Goal: Task Accomplishment & Management: Use online tool/utility

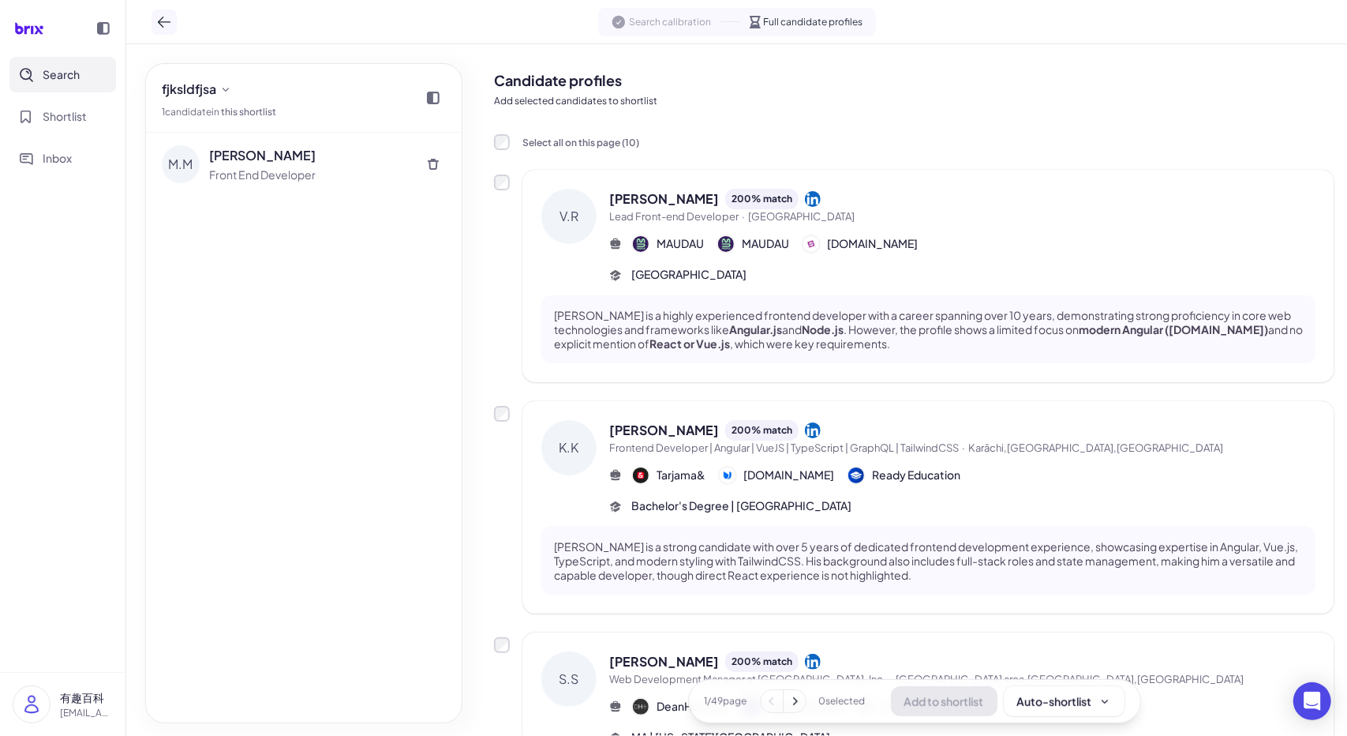
click at [164, 24] on icon at bounding box center [164, 22] width 16 height 16
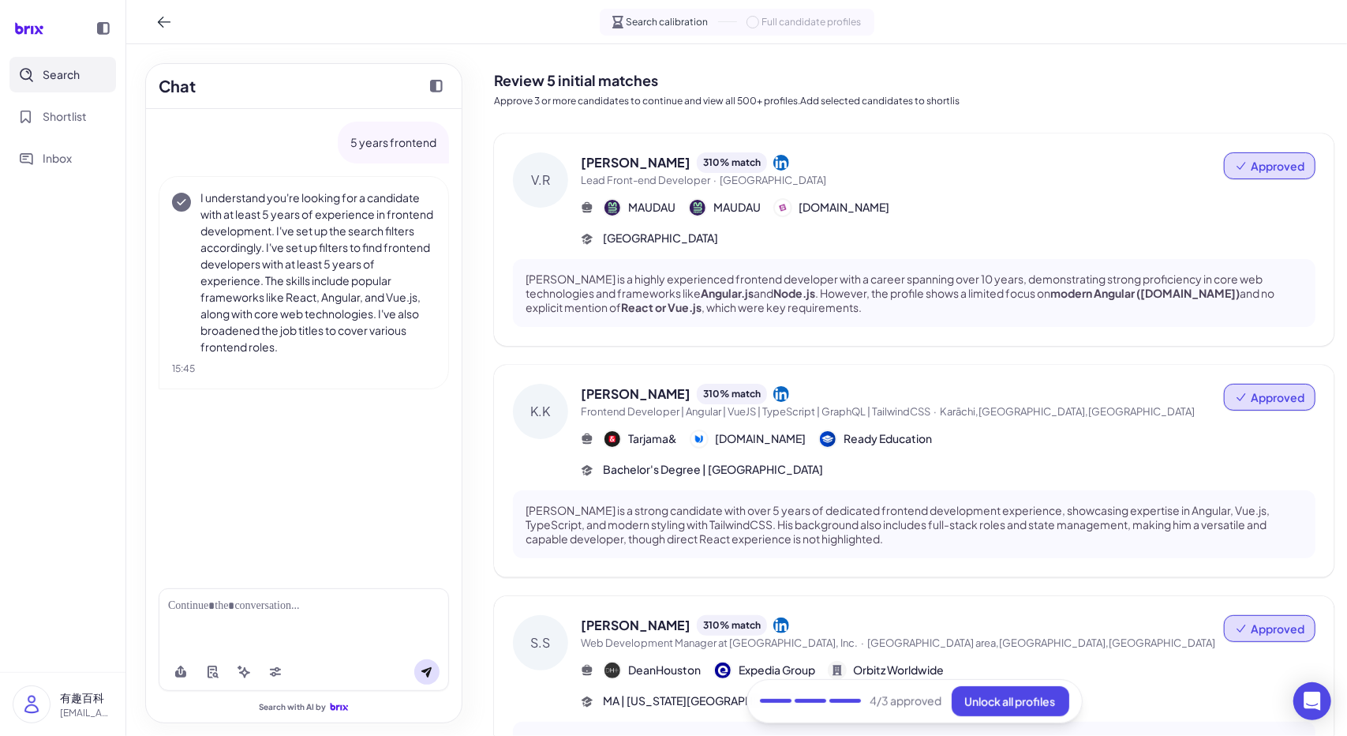
drag, startPoint x: 165, startPoint y: 563, endPoint x: 167, endPoint y: 572, distance: 9.6
click at [165, 563] on div "5 years frontend I understand you're looking for a candidate with at least 5 ye…" at bounding box center [304, 342] width 316 height 466
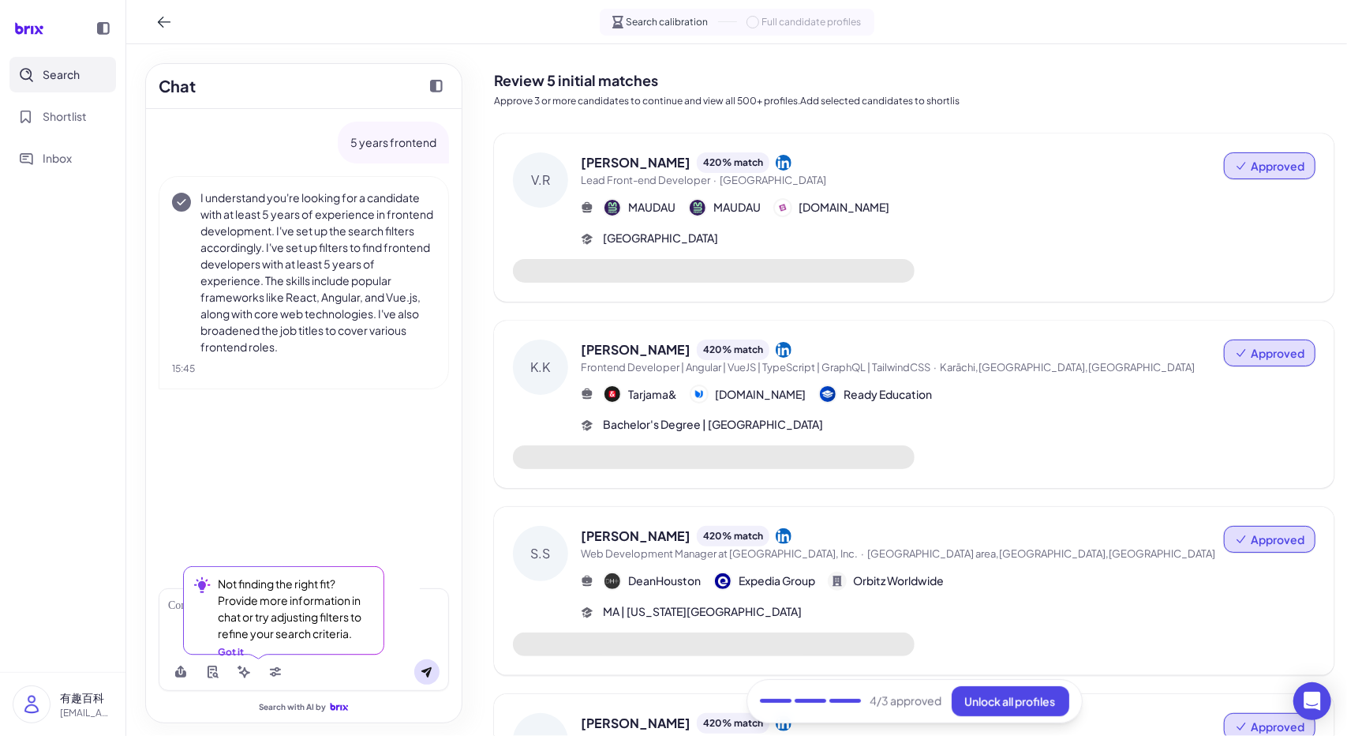
click at [317, 667] on div "Not finding the right fit? Provide more information in chat or try adjusting fi…" at bounding box center [281, 617] width 196 height 103
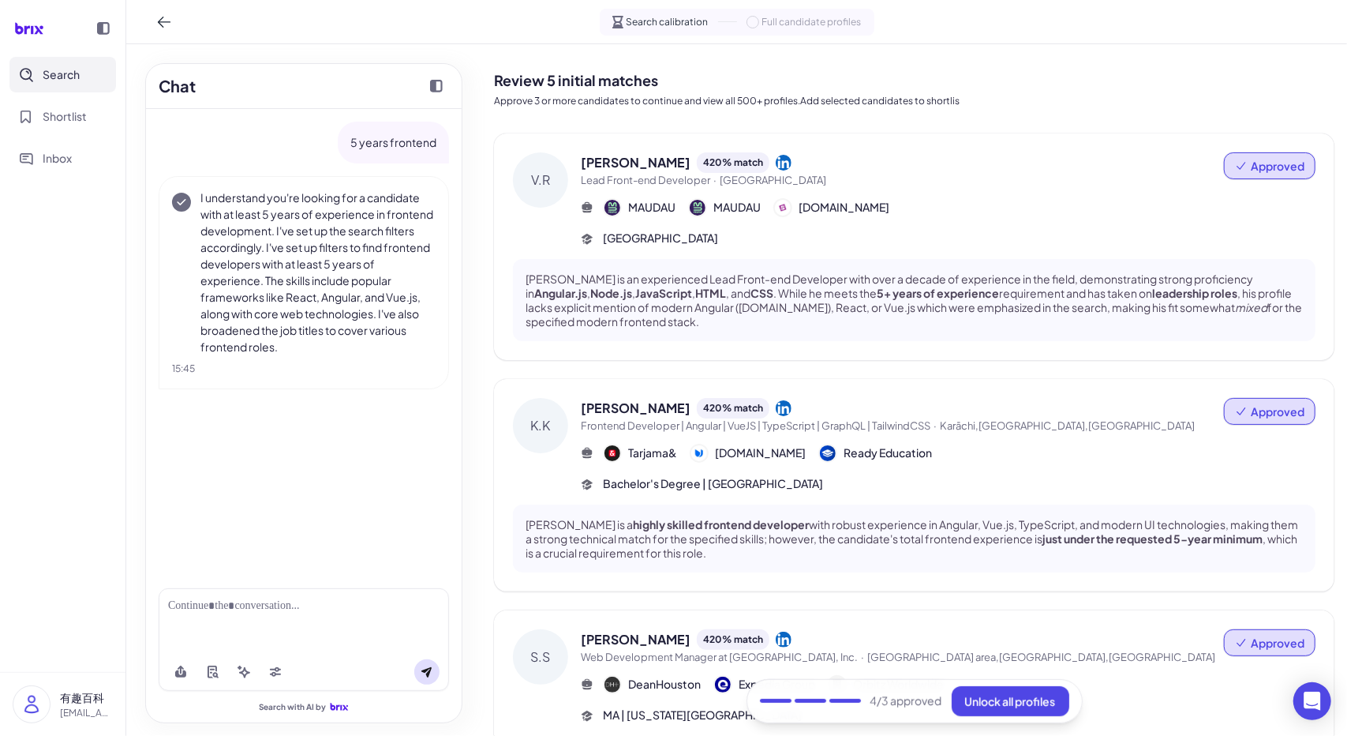
click at [302, 472] on div "5 years frontend I understand you're looking for a candidate with at least 5 ye…" at bounding box center [304, 342] width 316 height 466
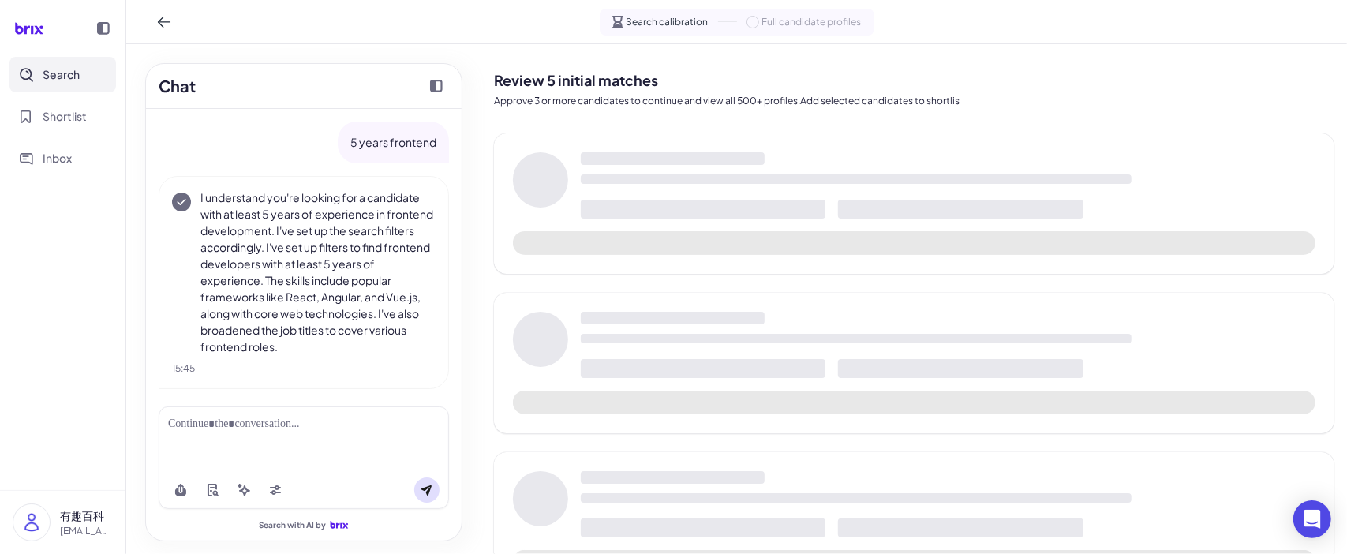
scroll to position [6, 0]
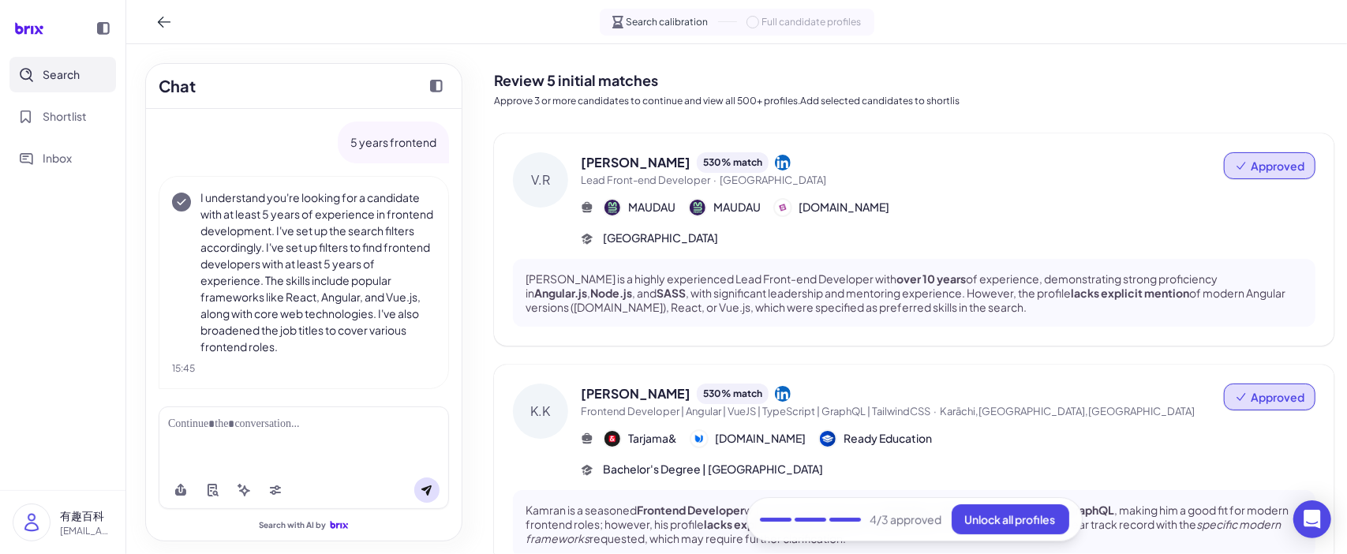
scroll to position [6, 0]
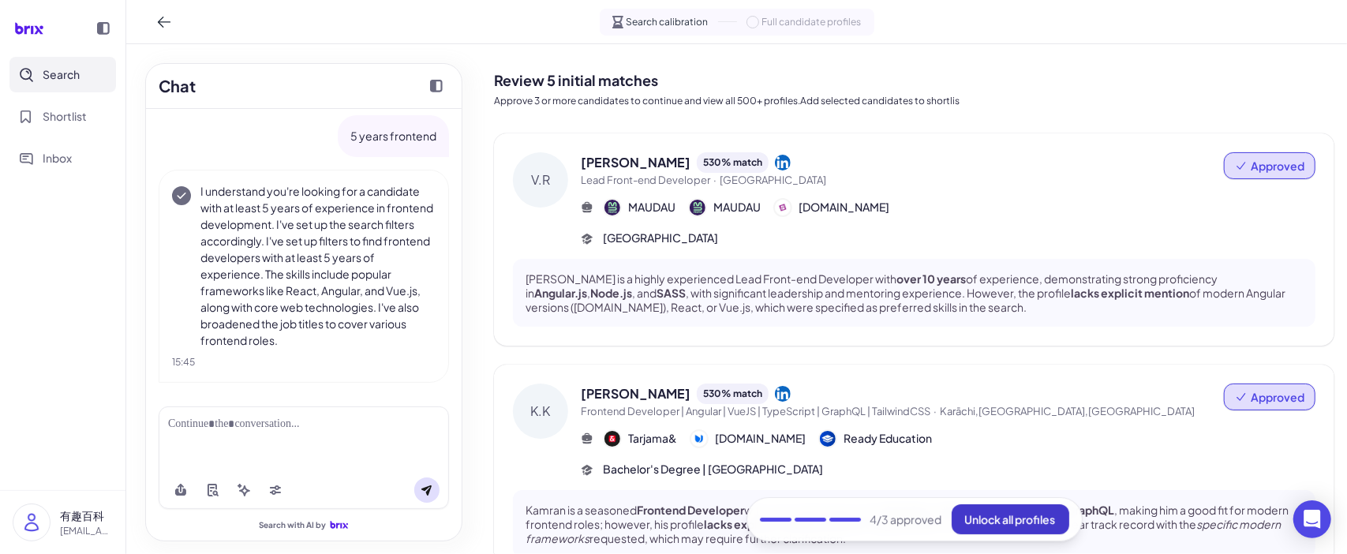
click at [1017, 518] on span "Unlock all profiles" at bounding box center [1010, 519] width 91 height 14
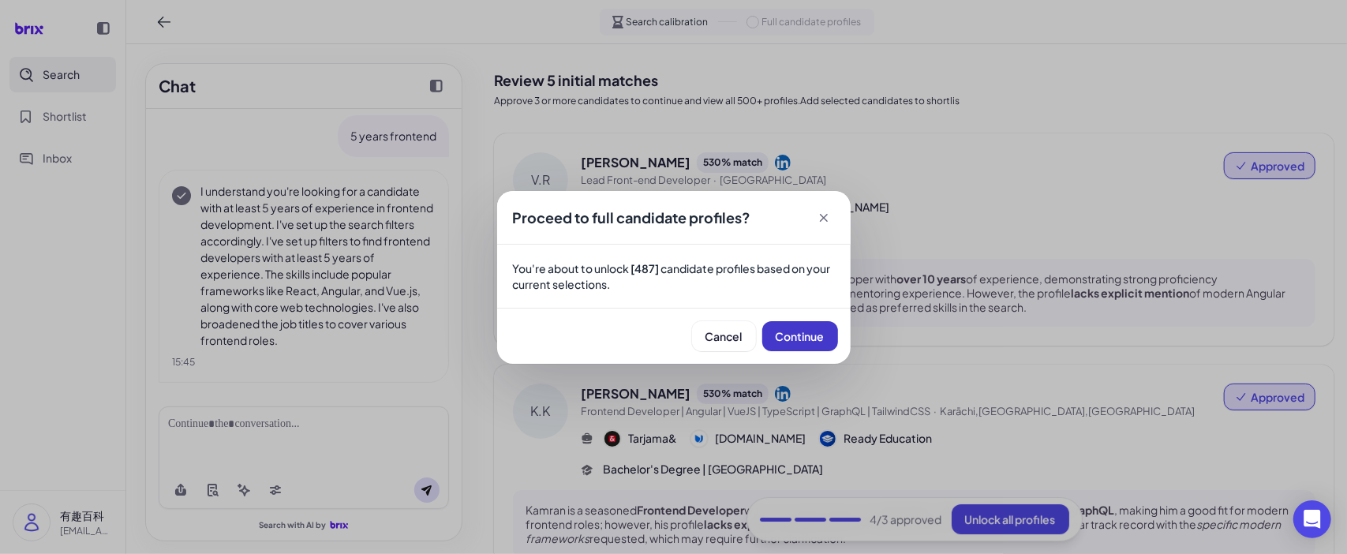
click at [785, 343] on button "Continue" at bounding box center [800, 336] width 76 height 30
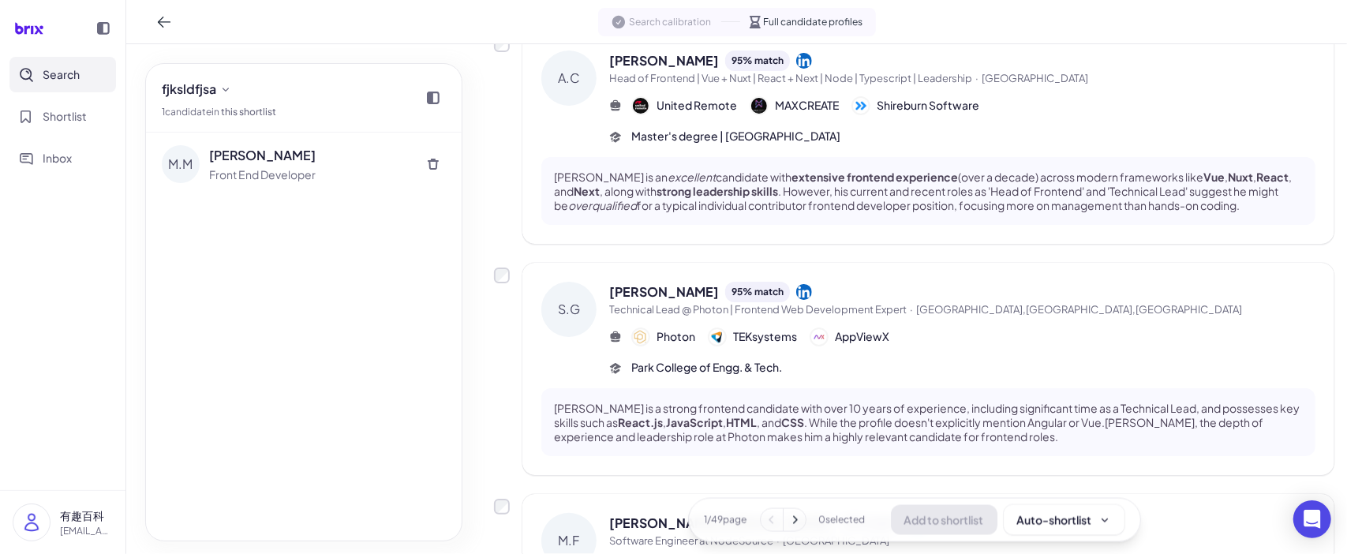
scroll to position [2028, 0]
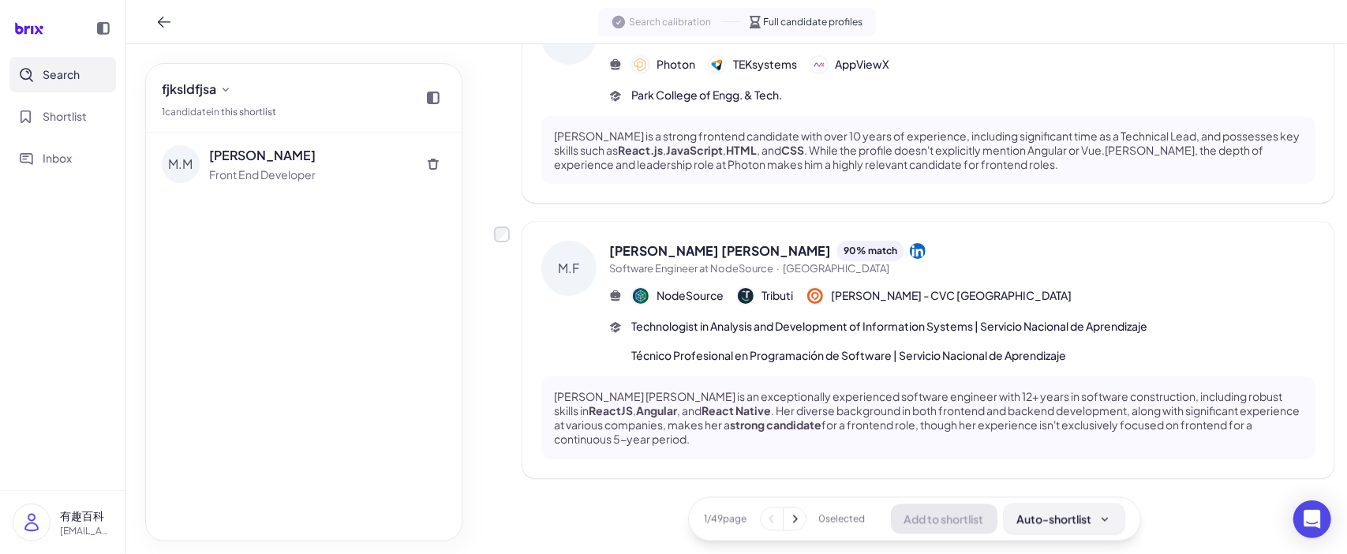
click at [1064, 529] on button "Auto-shortlist" at bounding box center [1064, 519] width 121 height 30
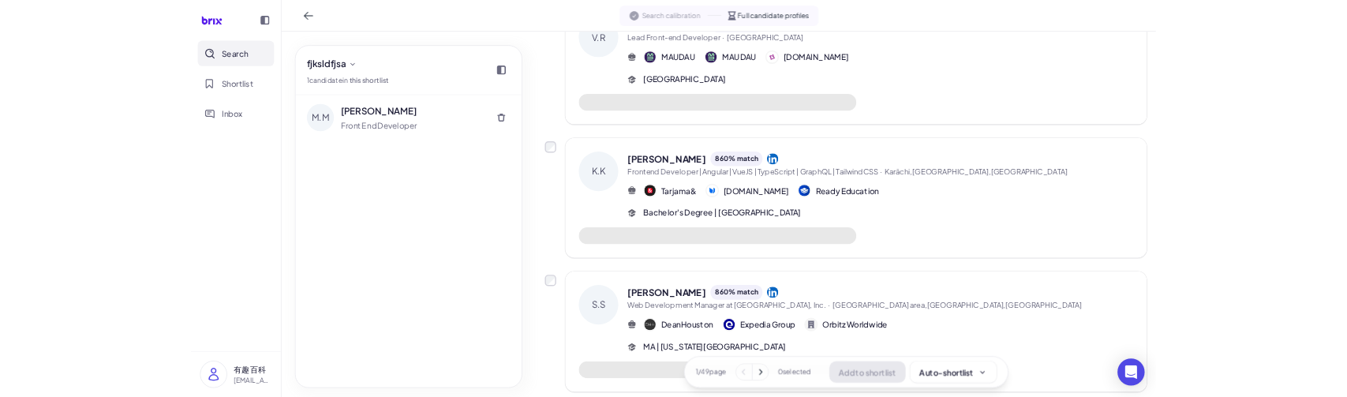
scroll to position [237, 0]
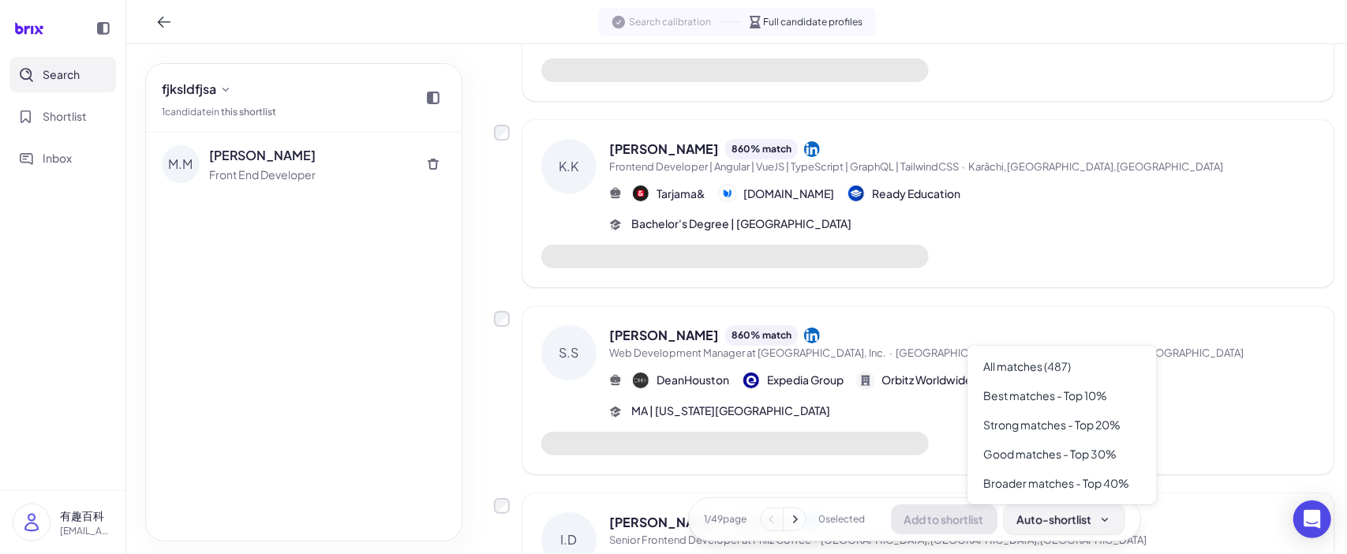
click at [1070, 528] on button "Auto-shortlist" at bounding box center [1064, 519] width 121 height 30
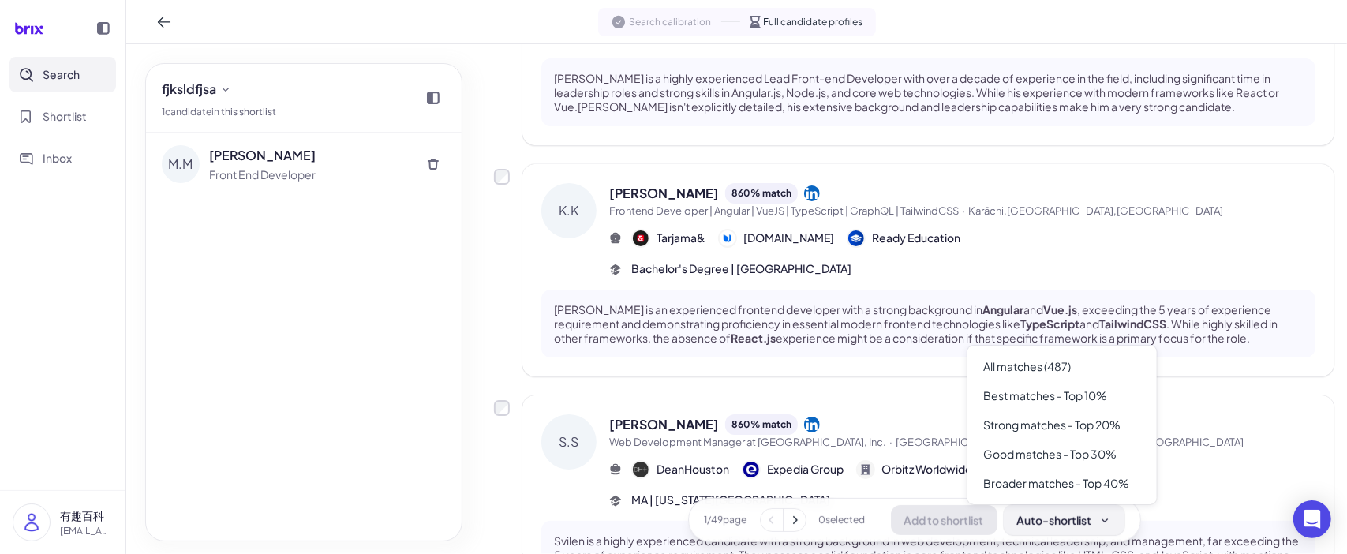
click at [1058, 512] on div "Auto-shortlist" at bounding box center [1064, 519] width 94 height 16
click at [1066, 398] on div "Best matches - Top 10%" at bounding box center [1062, 395] width 177 height 29
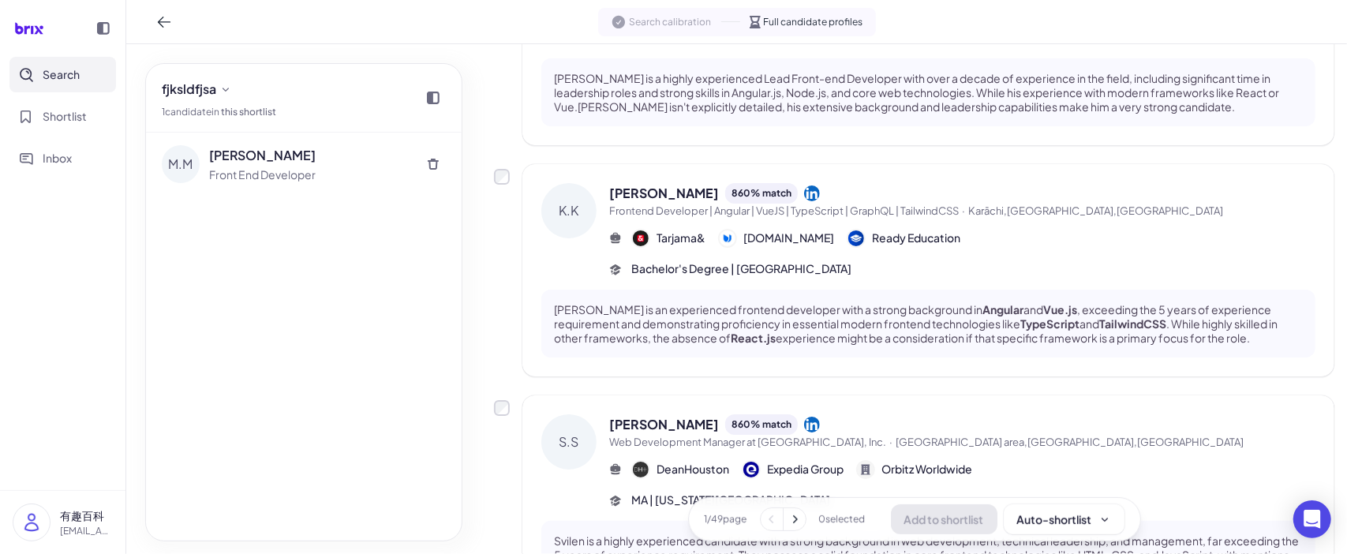
click at [759, 552] on p "Svilen is a highly experienced candidate with a strong background in web develo…" at bounding box center [928, 563] width 749 height 58
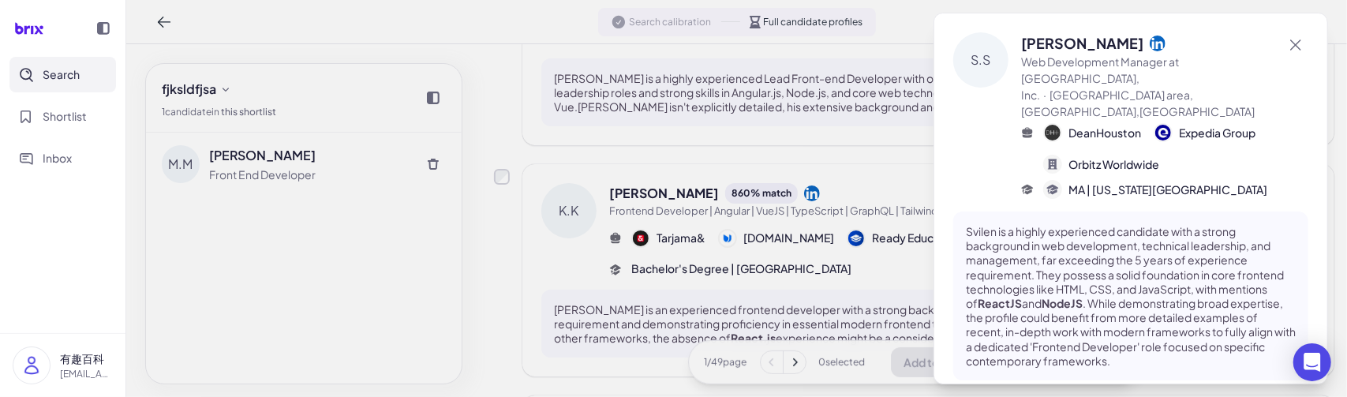
click at [553, 355] on div at bounding box center [673, 198] width 1347 height 397
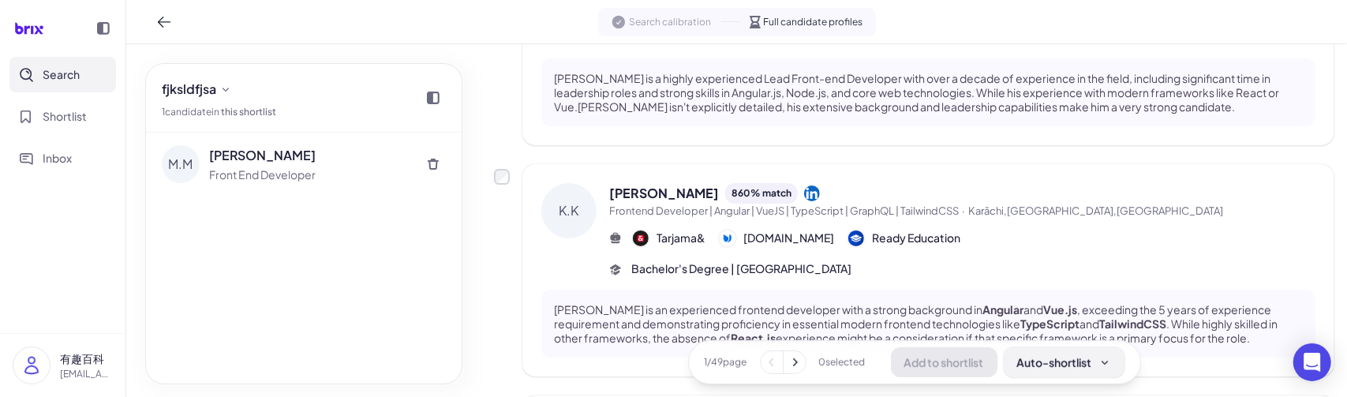
click at [1048, 351] on button "Auto-shortlist" at bounding box center [1064, 362] width 121 height 30
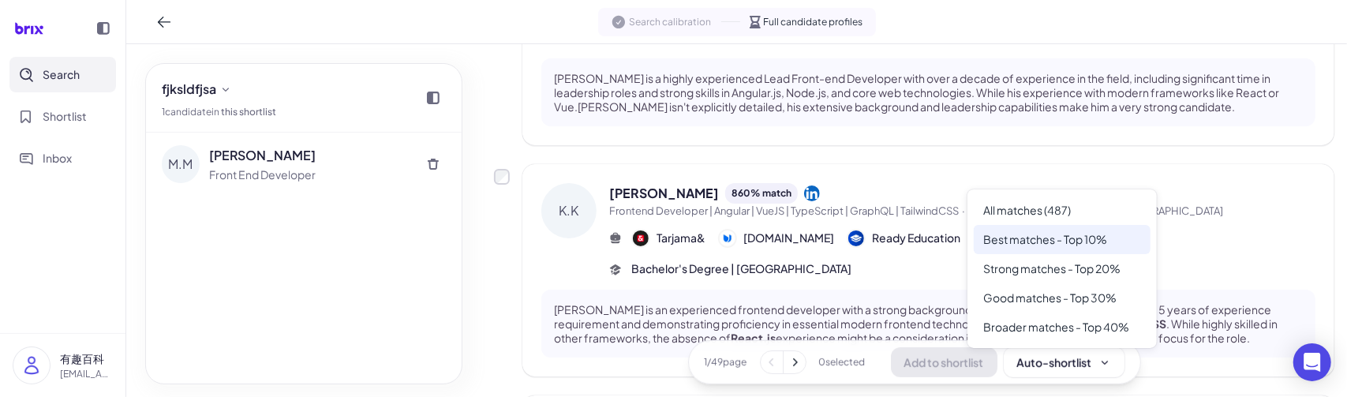
click at [1060, 230] on div "Best matches - Top 10%" at bounding box center [1062, 239] width 177 height 29
click at [1070, 359] on div "Auto-shortlist" at bounding box center [1064, 362] width 94 height 16
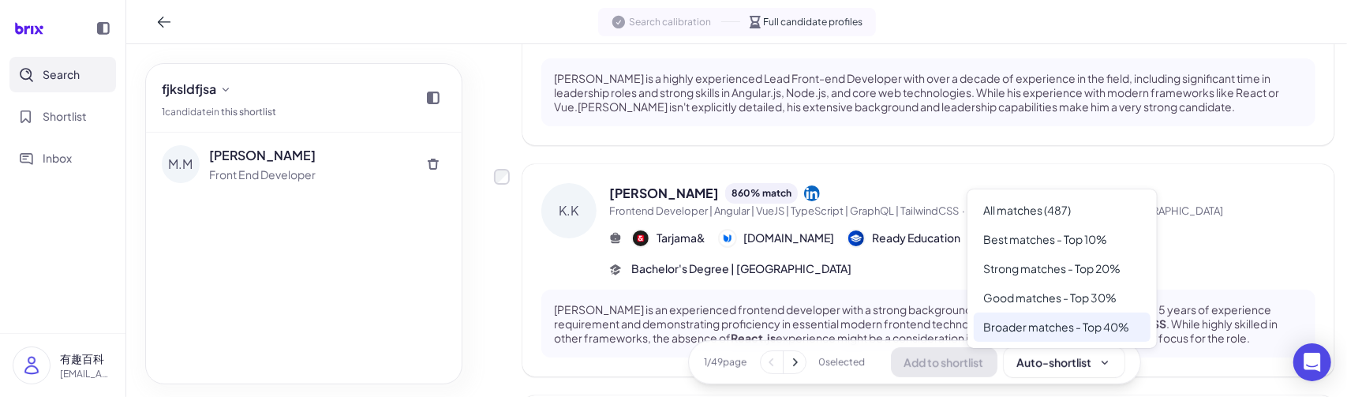
click at [1079, 322] on div "Broader matches - Top 40%" at bounding box center [1062, 327] width 177 height 29
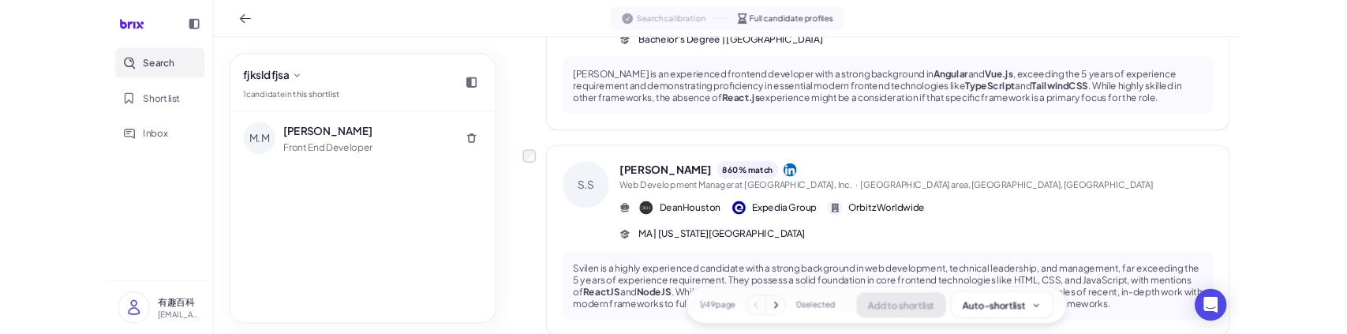
scroll to position [631, 0]
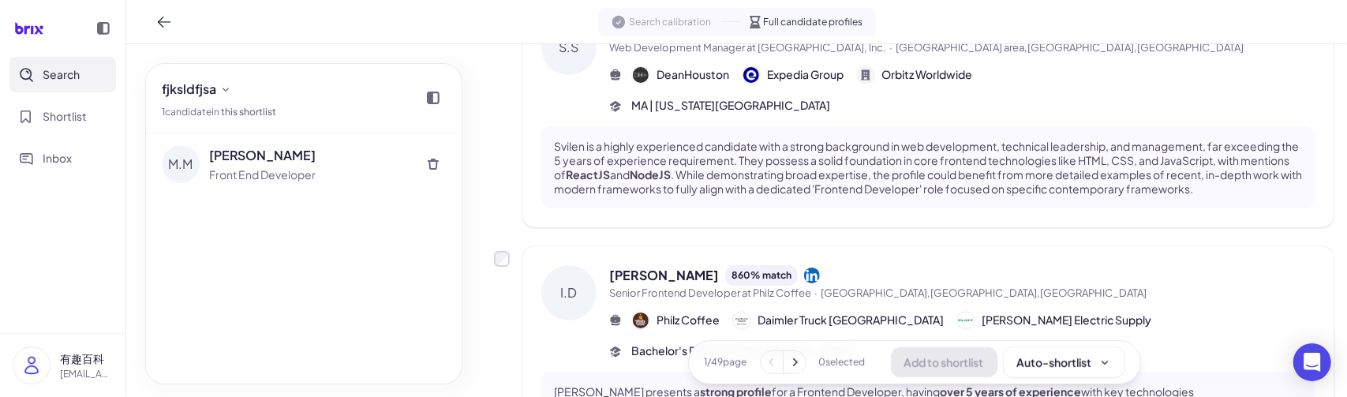
click at [800, 361] on button at bounding box center [795, 362] width 22 height 22
click at [800, 361] on button at bounding box center [796, 362] width 22 height 22
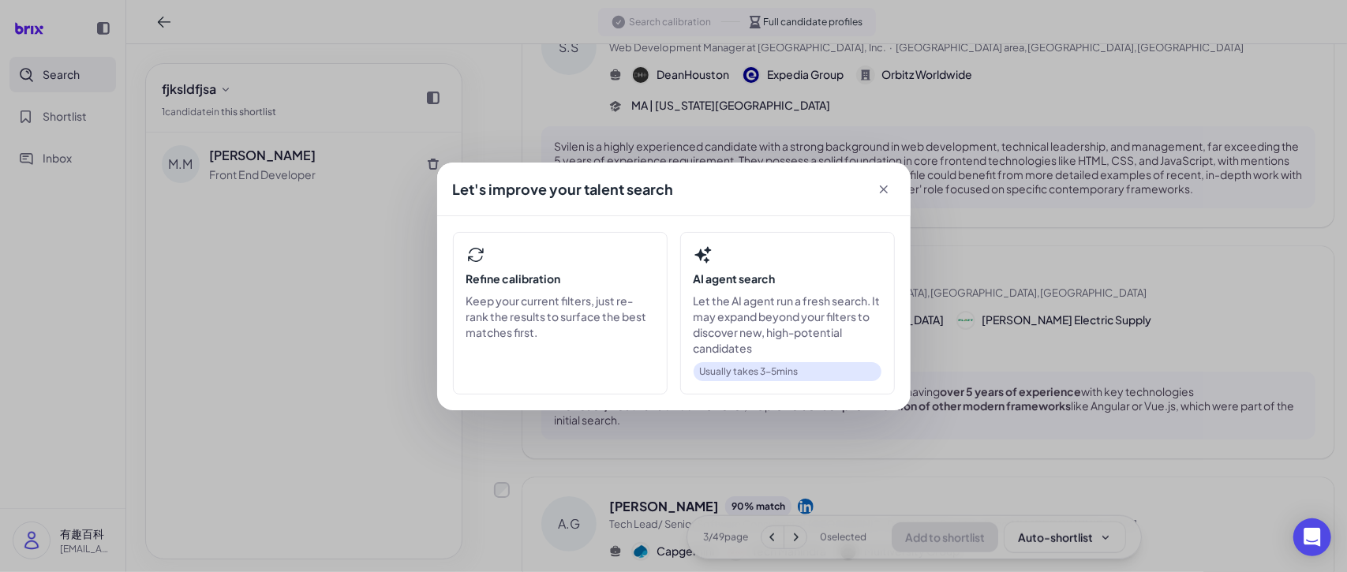
click at [884, 187] on icon at bounding box center [884, 190] width 16 height 16
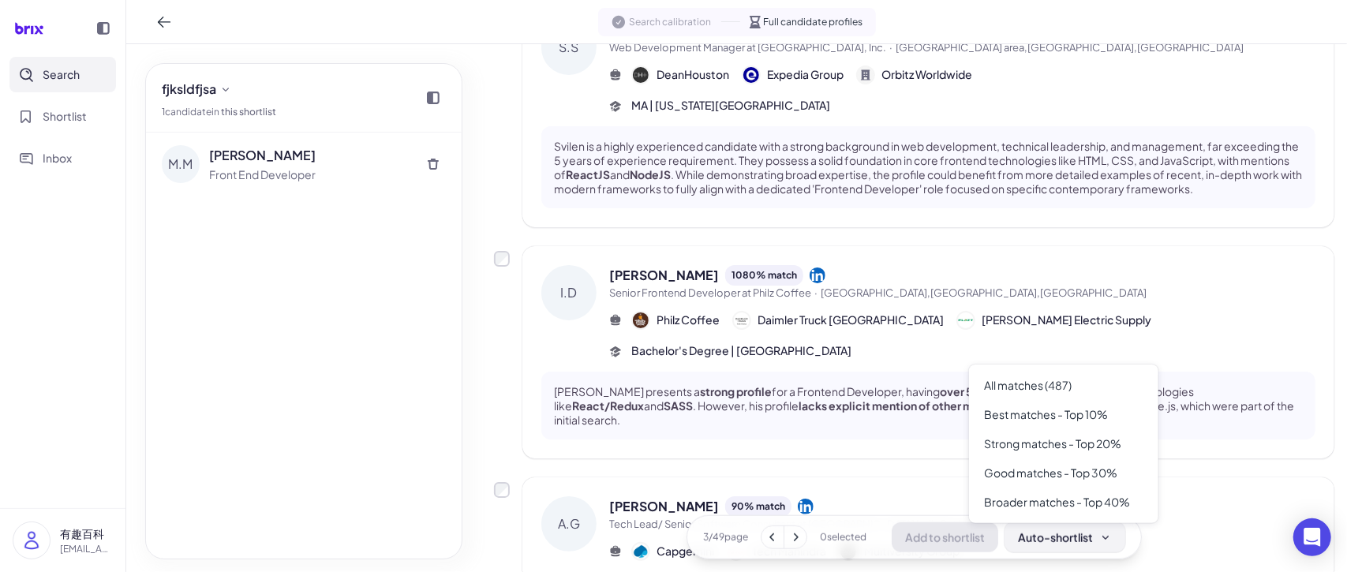
click at [1041, 542] on div "Auto-shortlist" at bounding box center [1065, 538] width 94 height 16
click at [1059, 479] on div "Good matches - Top 30%" at bounding box center [1064, 473] width 177 height 29
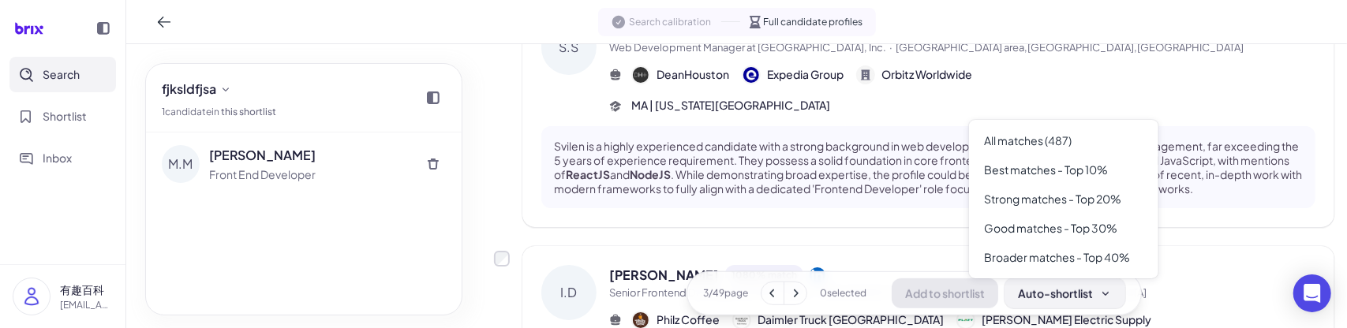
click at [1018, 295] on div "Auto-shortlist" at bounding box center [1065, 294] width 94 height 16
click at [1061, 226] on div "Good matches - Top 30%" at bounding box center [1064, 228] width 177 height 29
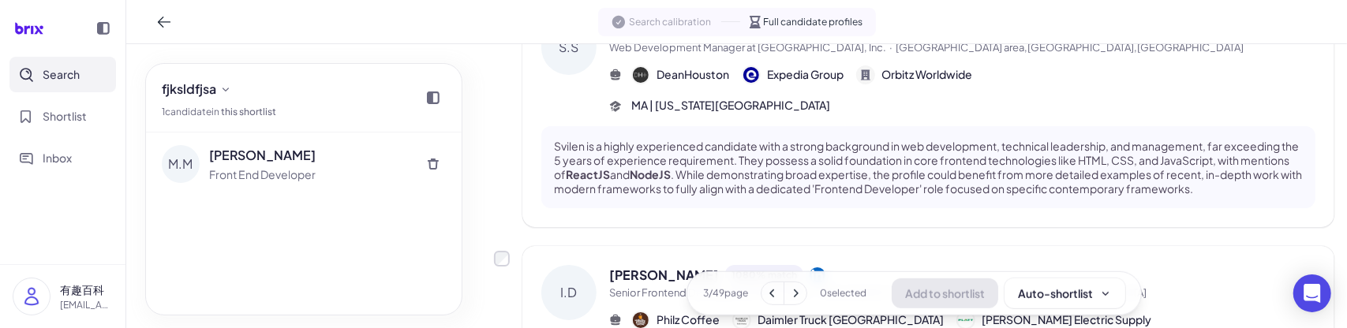
click at [788, 295] on icon at bounding box center [796, 294] width 16 height 16
click at [770, 295] on icon at bounding box center [774, 294] width 16 height 16
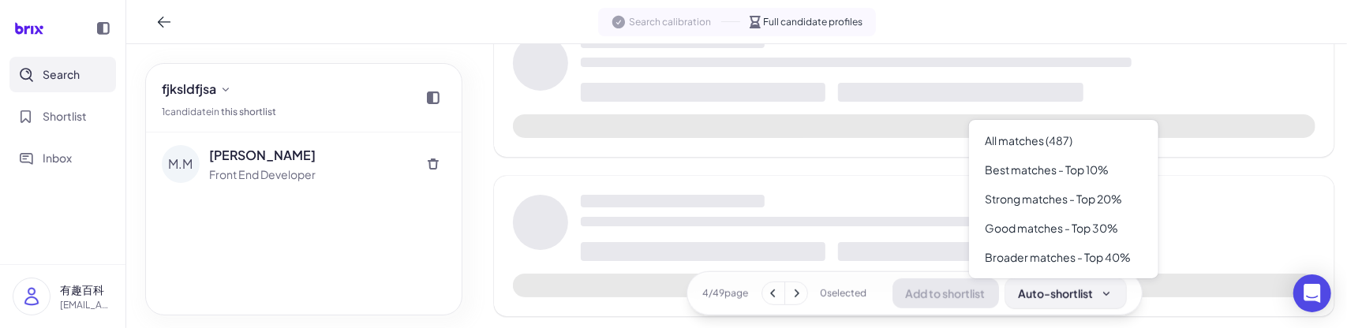
click at [1052, 288] on div "Auto-shortlist" at bounding box center [1066, 294] width 94 height 16
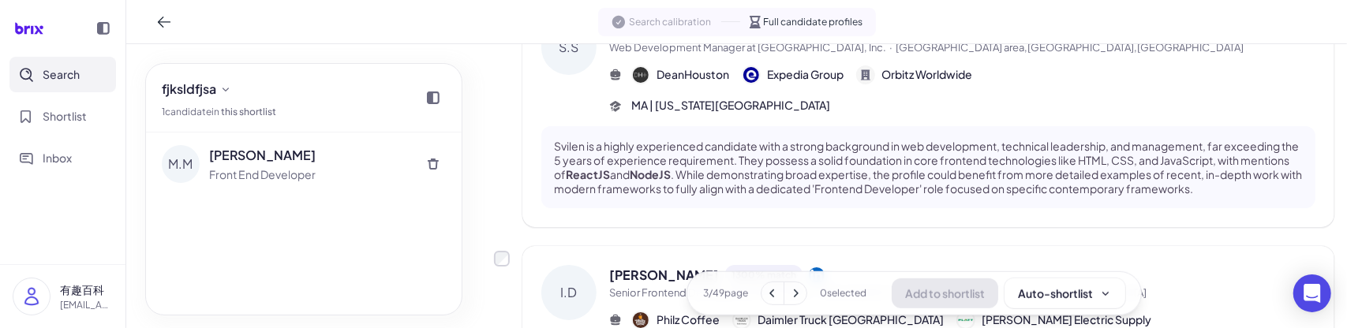
click at [462, 211] on div "fjksldfjsa 1 candidate in this shortlist M.M Mike Mason Front End Developer" at bounding box center [303, 189] width 317 height 253
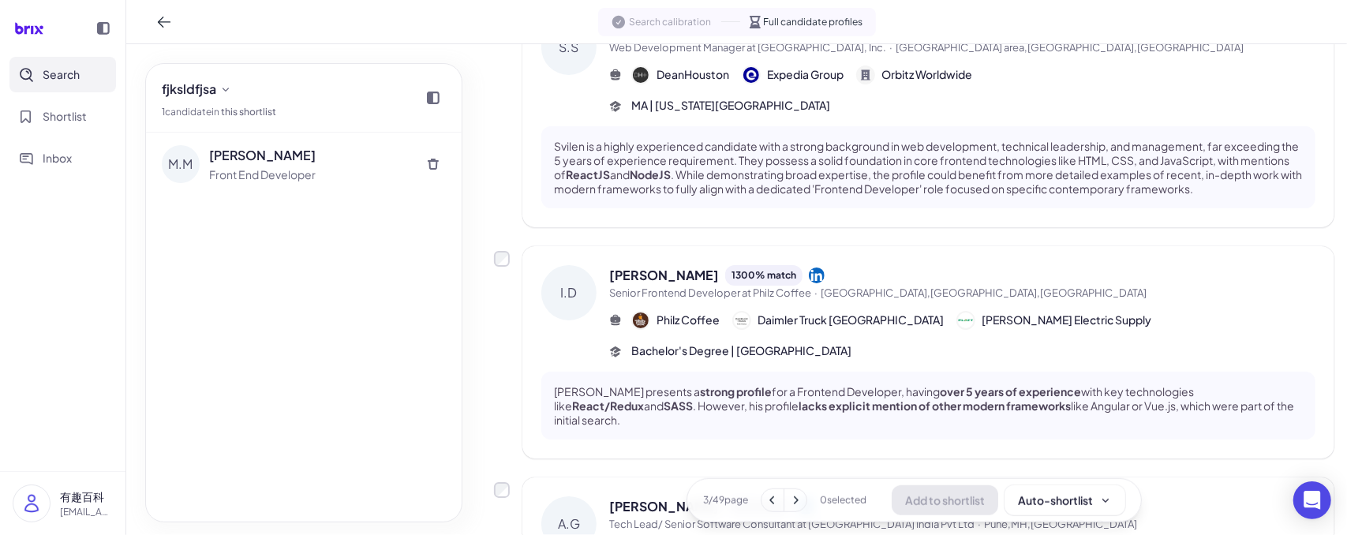
click at [772, 502] on icon at bounding box center [773, 501] width 16 height 16
click at [801, 504] on button at bounding box center [796, 500] width 22 height 22
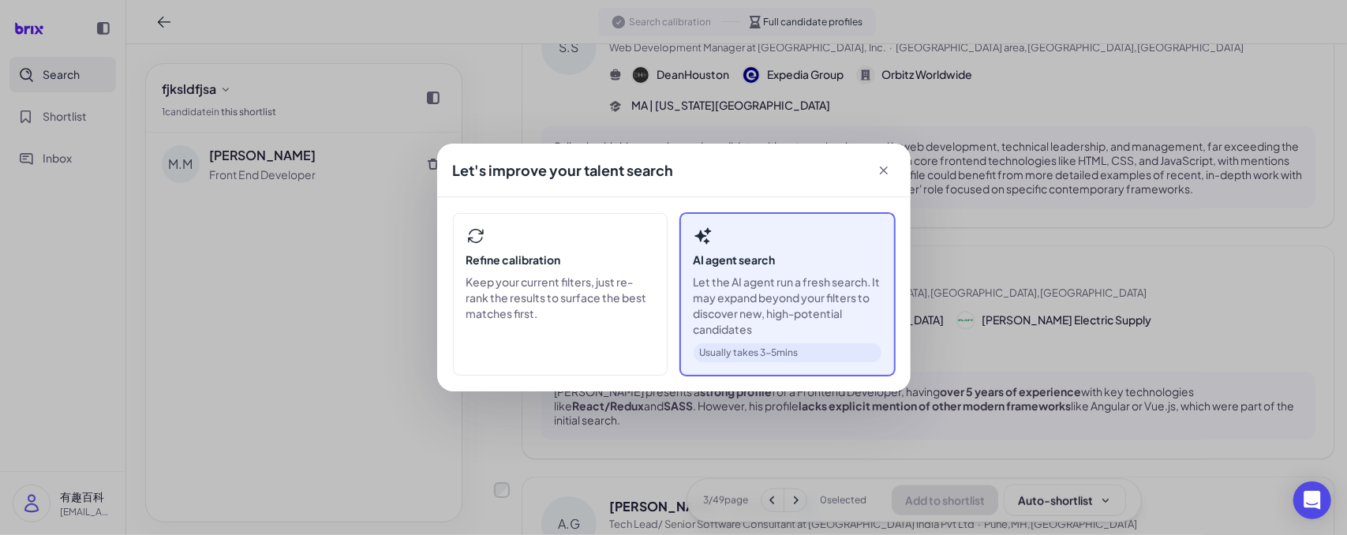
click at [843, 286] on p "Let the AI agent run a fresh search. It may expand beyond your filters to disco…" at bounding box center [788, 305] width 188 height 63
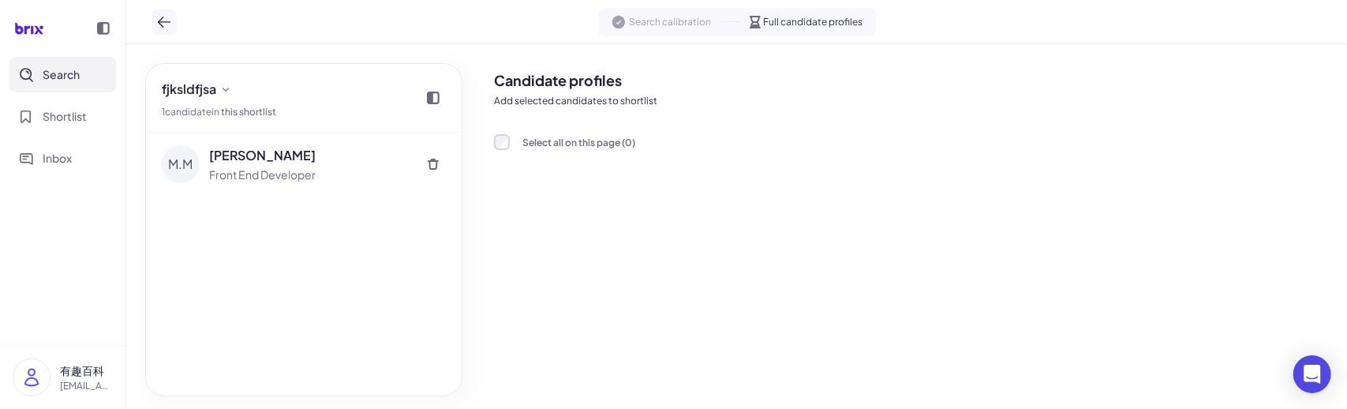
click at [166, 12] on button at bounding box center [164, 21] width 25 height 25
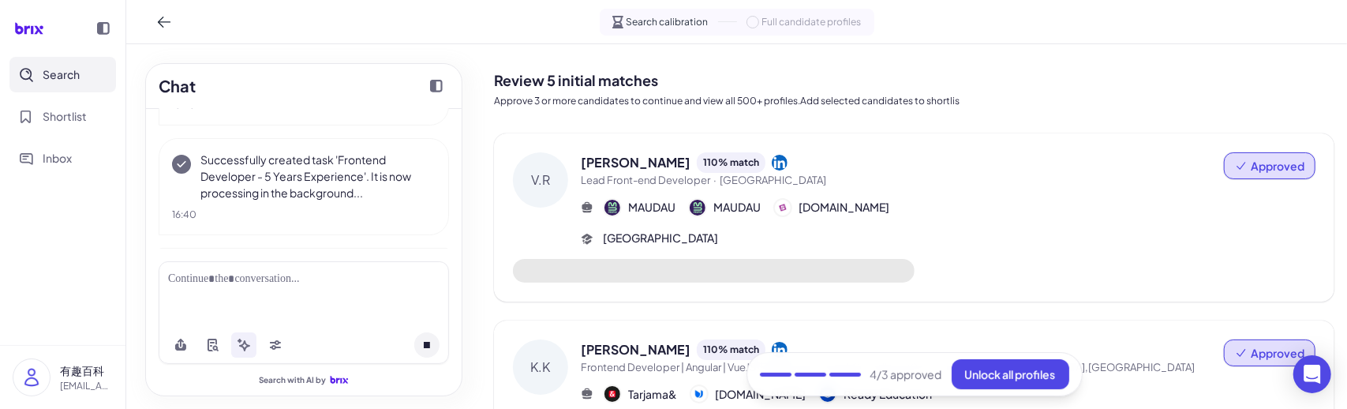
scroll to position [359, 0]
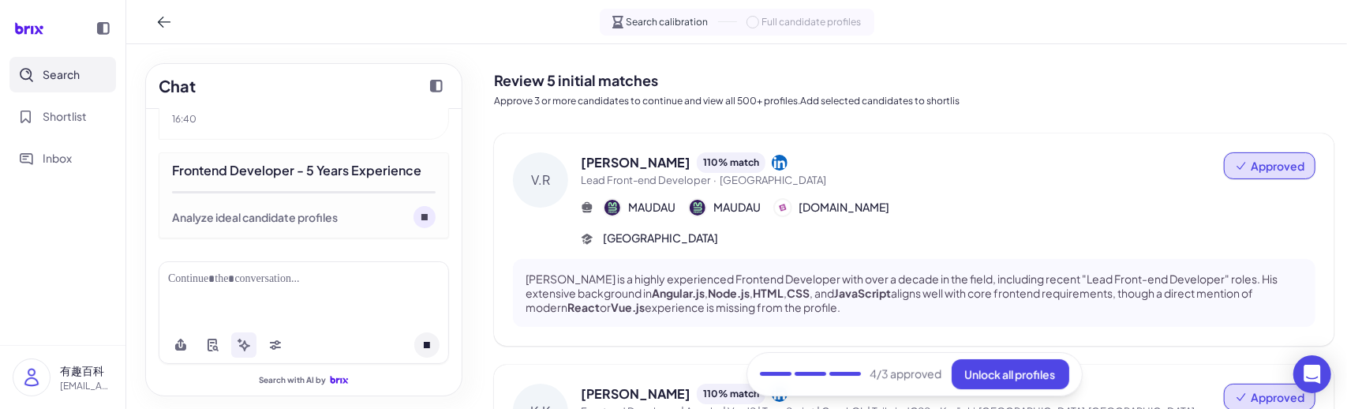
click at [911, 171] on div "Vasyl Redka 110 % match" at bounding box center [902, 162] width 643 height 21
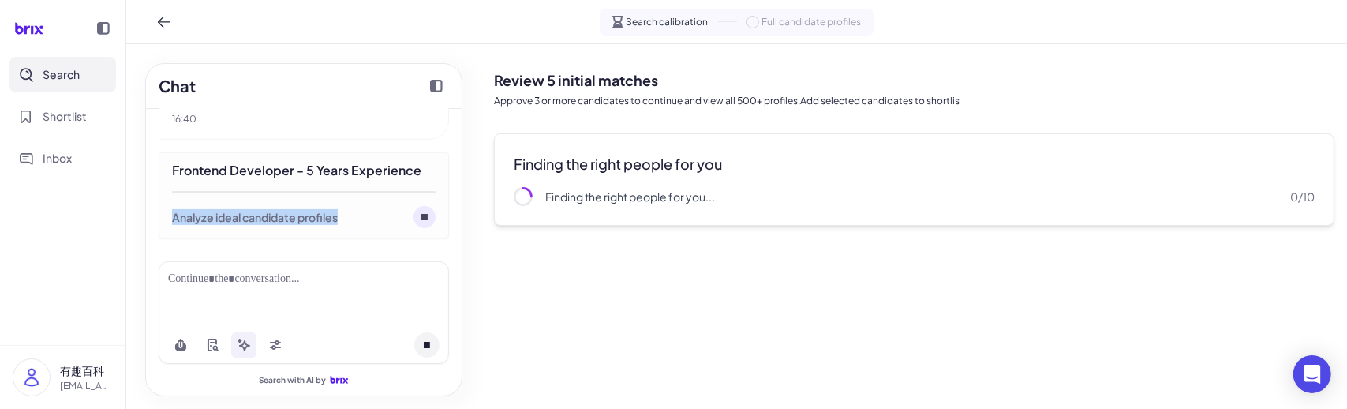
drag, startPoint x: 346, startPoint y: 219, endPoint x: 164, endPoint y: 215, distance: 182.4
click at [164, 215] on div "Frontend Developer - 5 Years Experience Analyze ideal candidate profiles" at bounding box center [304, 195] width 290 height 86
copy div "Analyze ideal candidate profiles"
click at [236, 245] on div "5 years frontend I understand you're looking for a candidate with at least 5 ye…" at bounding box center [304, 179] width 316 height 140
drag, startPoint x: 345, startPoint y: 218, endPoint x: 173, endPoint y: 214, distance: 172.1
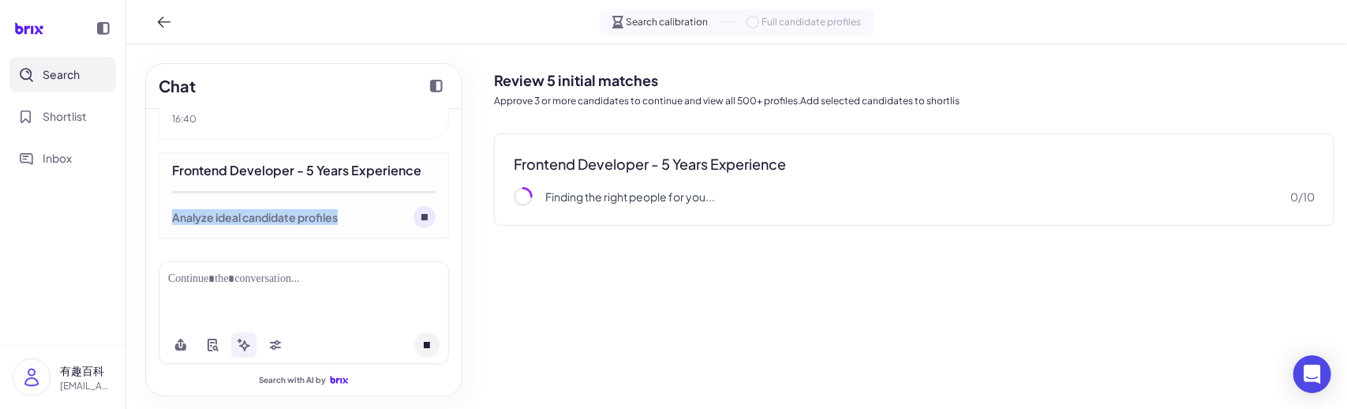
click at [173, 214] on div "Analyze ideal candidate profiles" at bounding box center [304, 217] width 264 height 22
click at [167, 26] on icon at bounding box center [164, 22] width 16 height 16
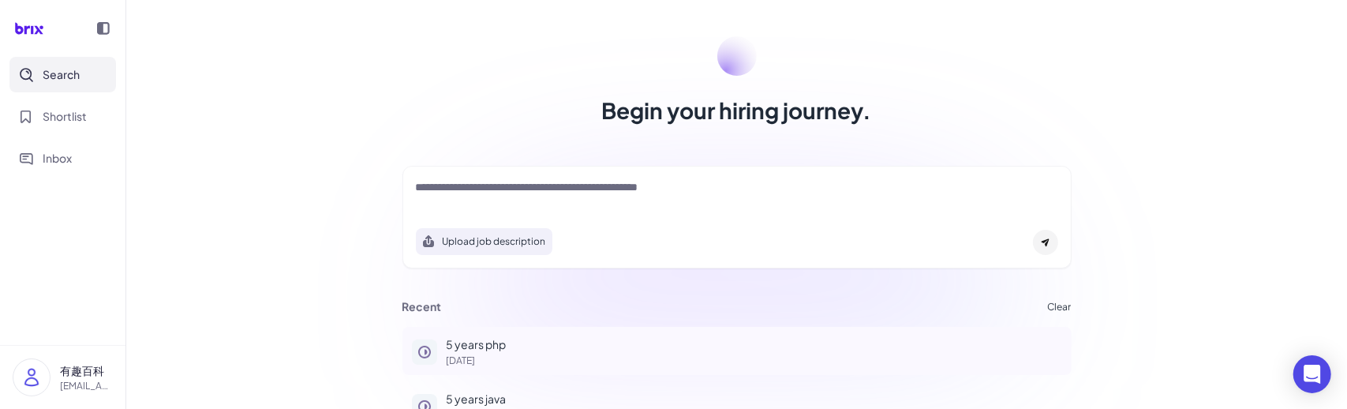
scroll to position [148, 0]
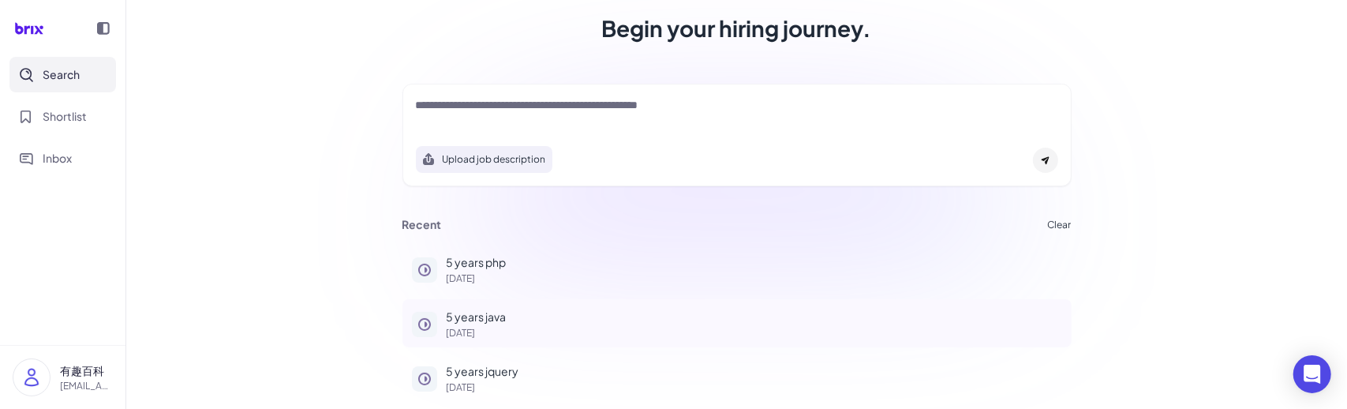
click at [472, 323] on p "5 years java" at bounding box center [755, 317] width 616 height 17
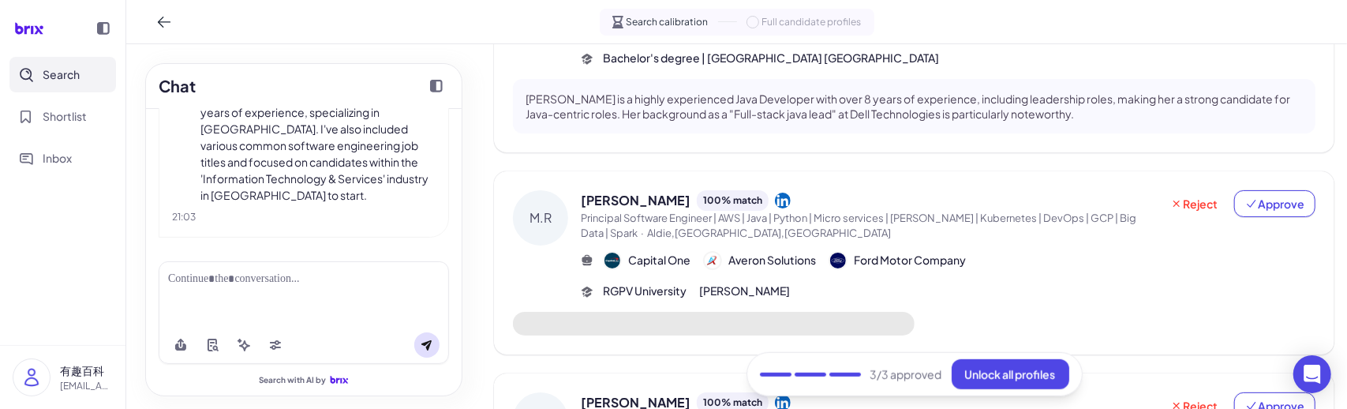
scroll to position [500, 0]
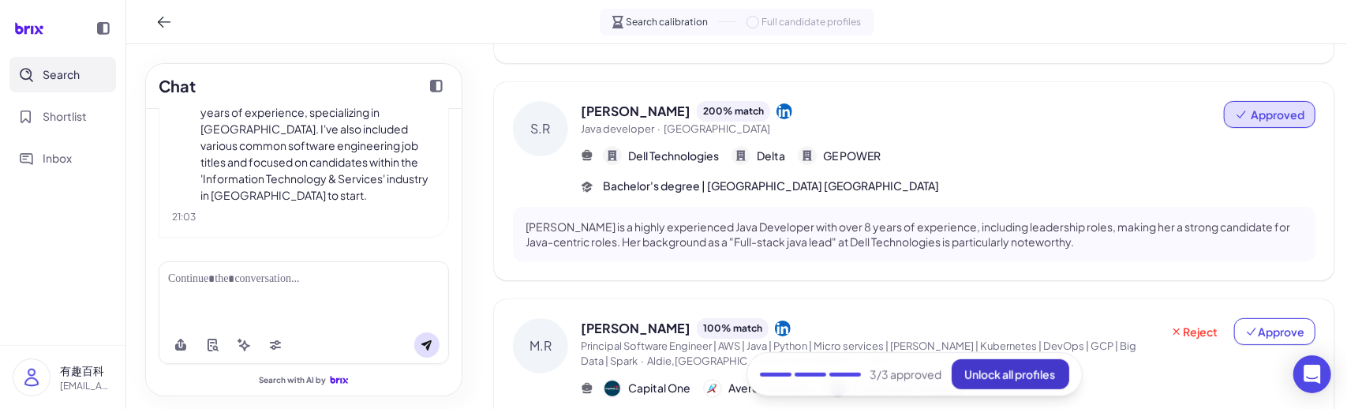
click at [1021, 333] on span "Unlock all profiles" at bounding box center [1010, 374] width 91 height 14
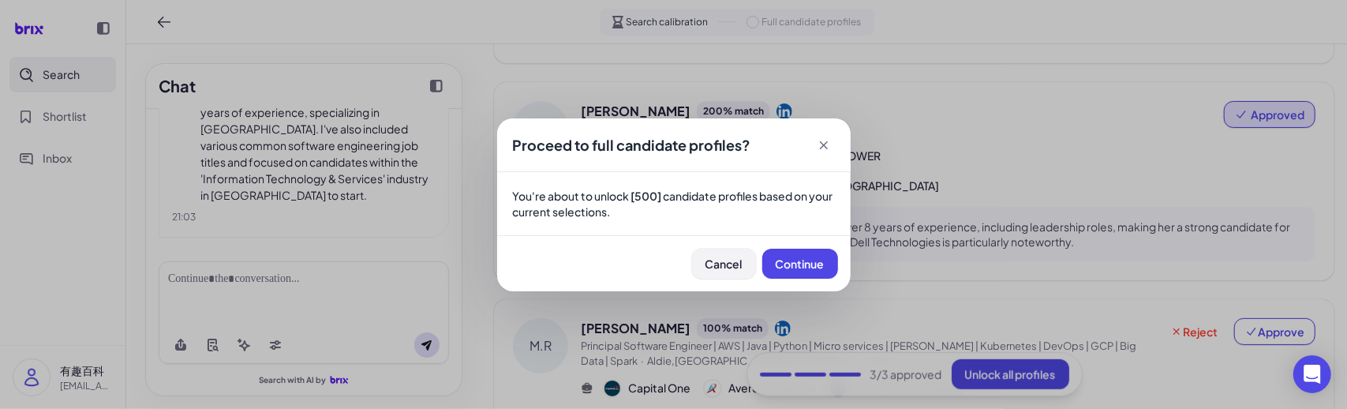
click at [720, 269] on span "Cancel" at bounding box center [724, 264] width 37 height 14
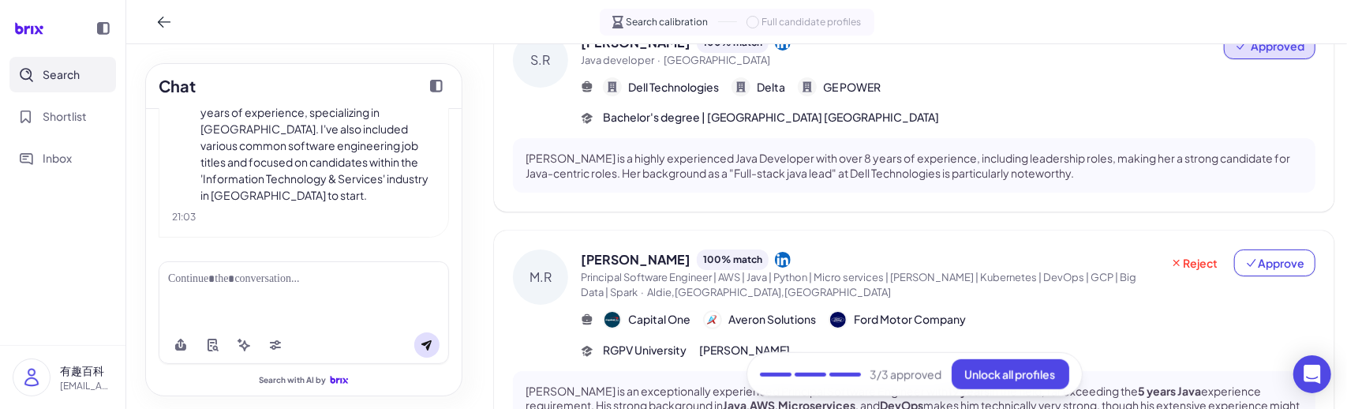
scroll to position [657, 0]
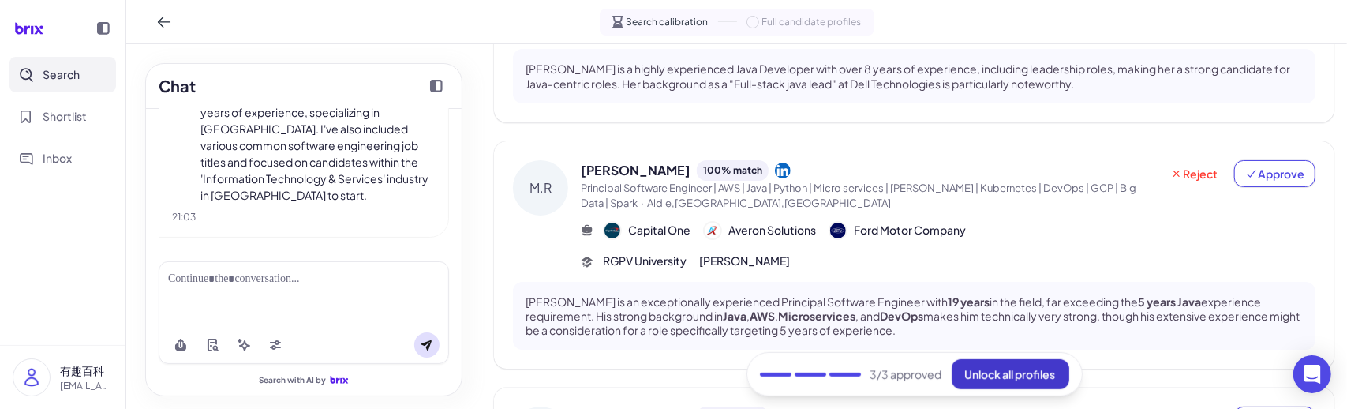
click at [990, 333] on span "Unlock all profiles" at bounding box center [1010, 374] width 91 height 14
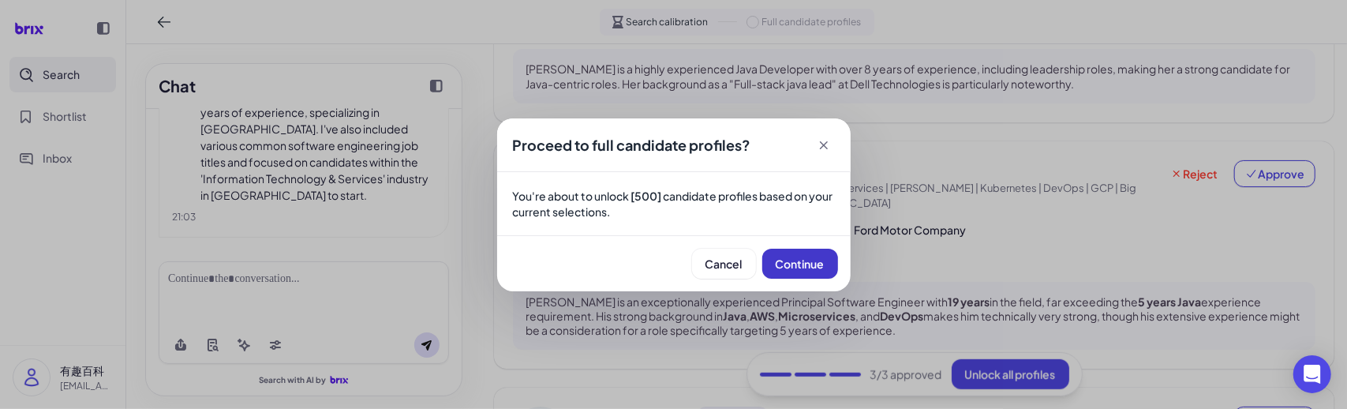
click at [799, 261] on span "Continue" at bounding box center [800, 264] width 49 height 14
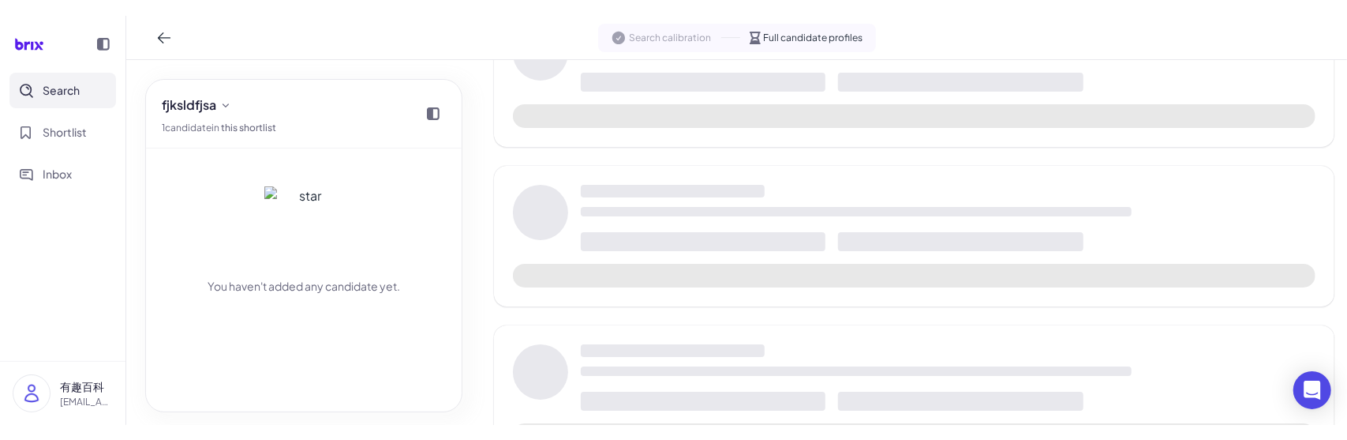
scroll to position [693, 0]
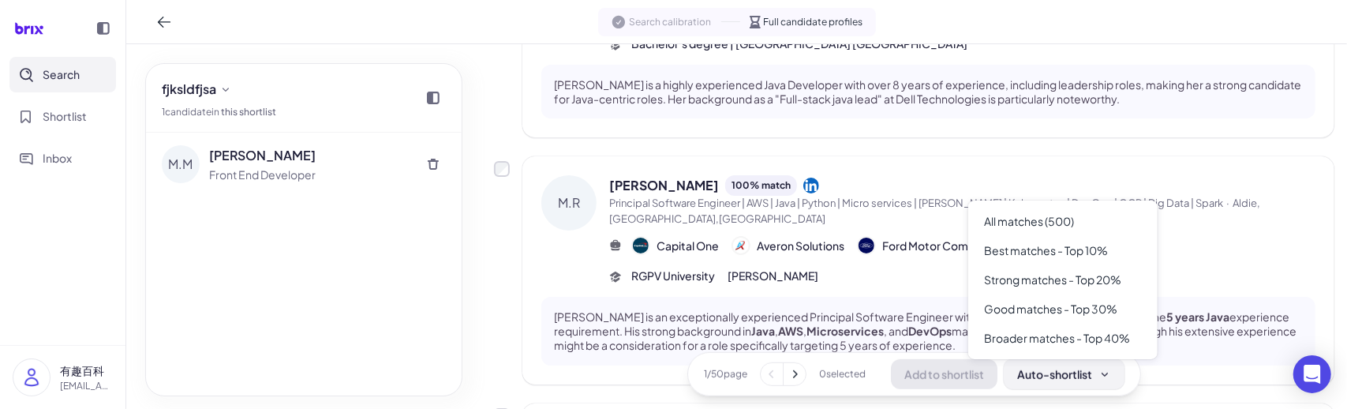
click at [1072, 333] on div "Auto-shortlist" at bounding box center [1064, 374] width 94 height 16
click at [1084, 259] on div "Best matches - Top 10%" at bounding box center [1063, 250] width 177 height 29
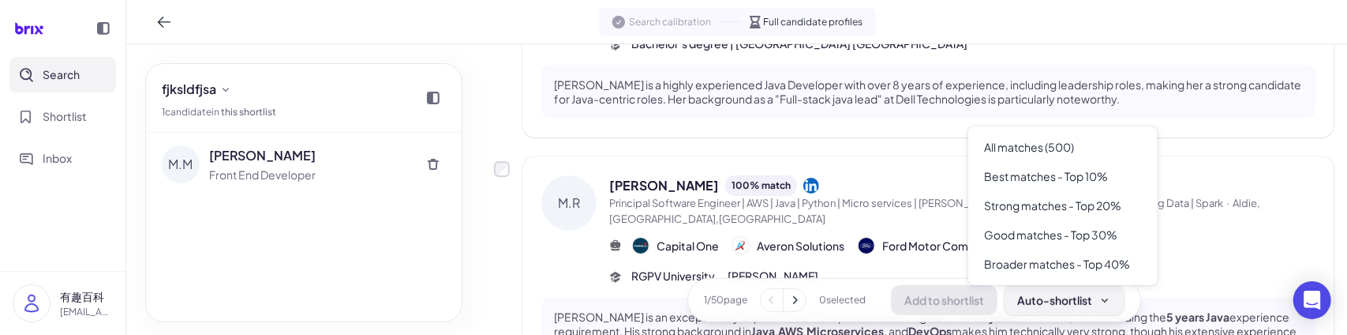
click at [1028, 294] on div "Auto-shortlist" at bounding box center [1064, 300] width 94 height 16
click at [1041, 185] on div "Best matches - Top 10%" at bounding box center [1063, 176] width 177 height 29
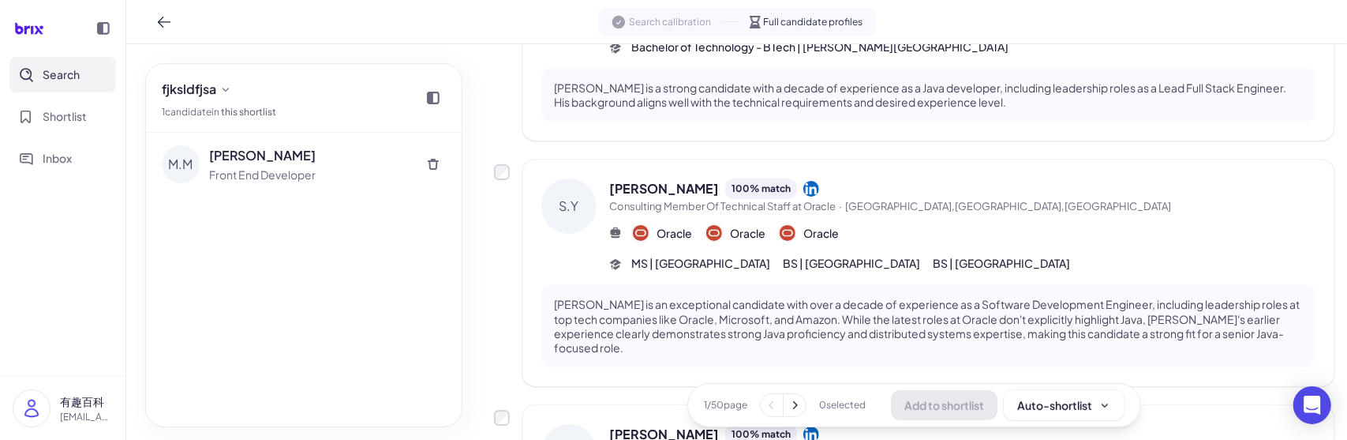
scroll to position [62, 0]
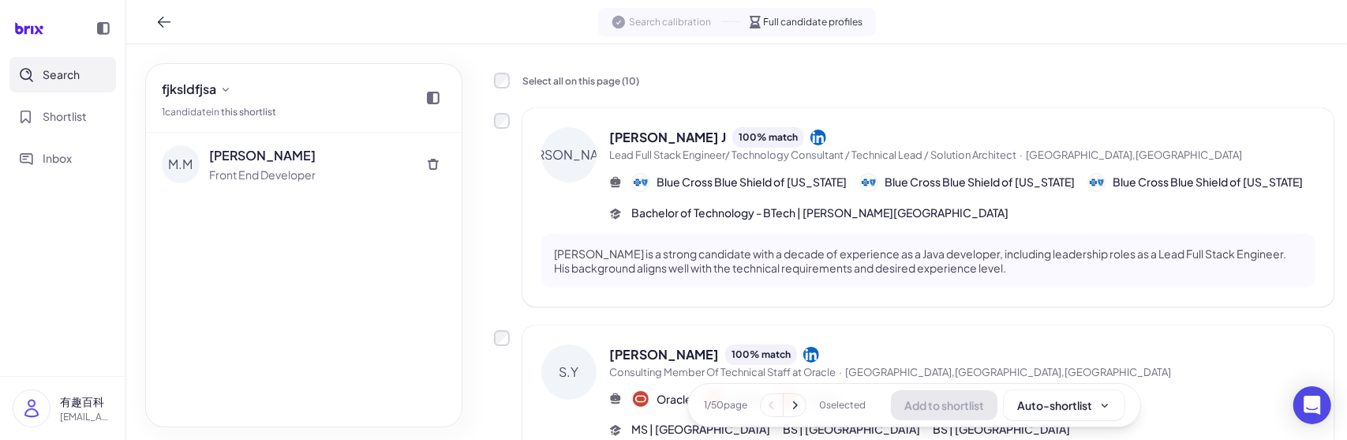
click at [446, 253] on div "M.M Mike Mason Front End Developer" at bounding box center [304, 280] width 316 height 294
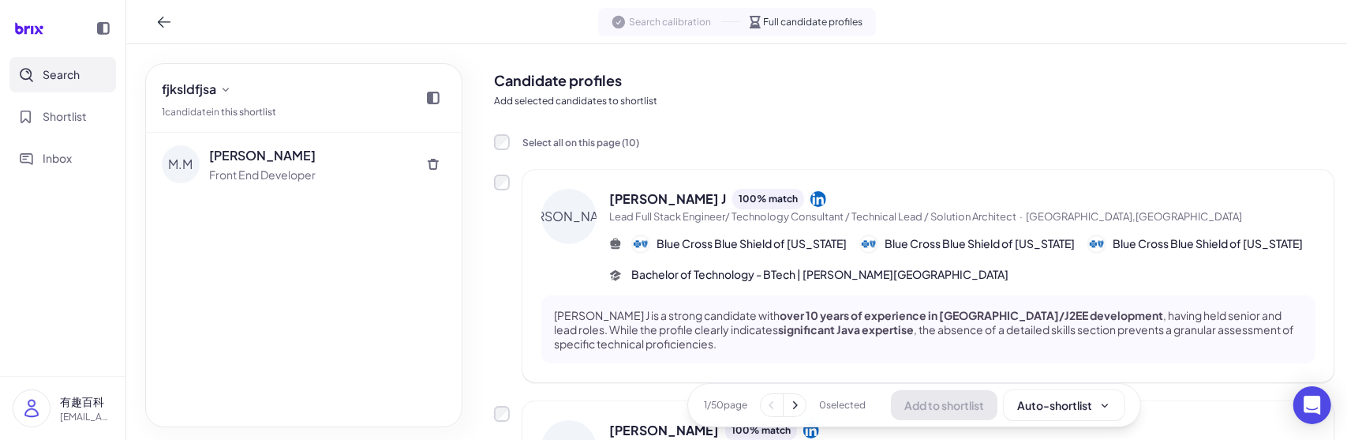
click at [441, 323] on div "M.M [PERSON_NAME] Front End Developer" at bounding box center [304, 280] width 316 height 294
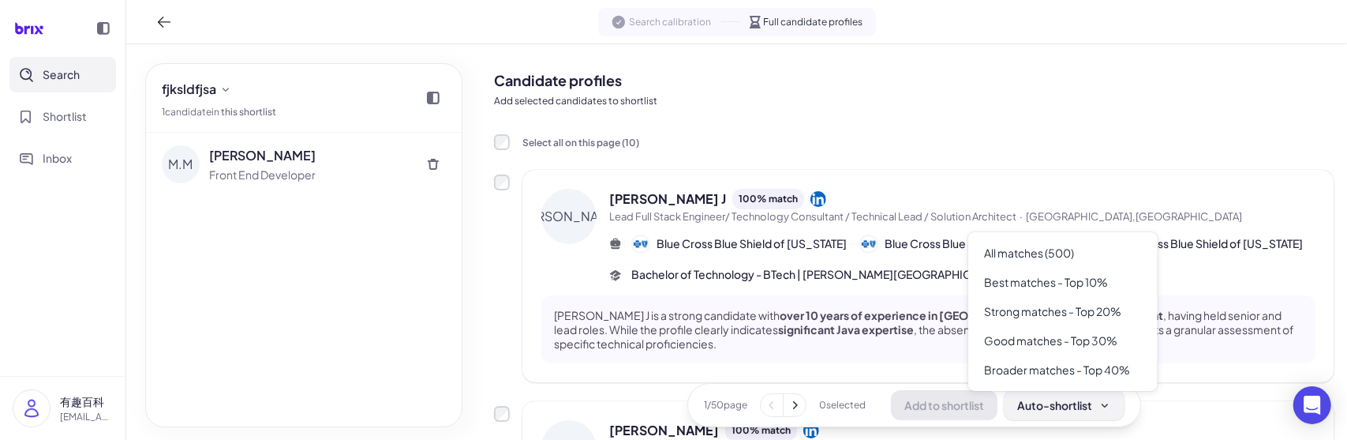
click at [1039, 397] on div "Auto-shortlist" at bounding box center [1064, 405] width 94 height 16
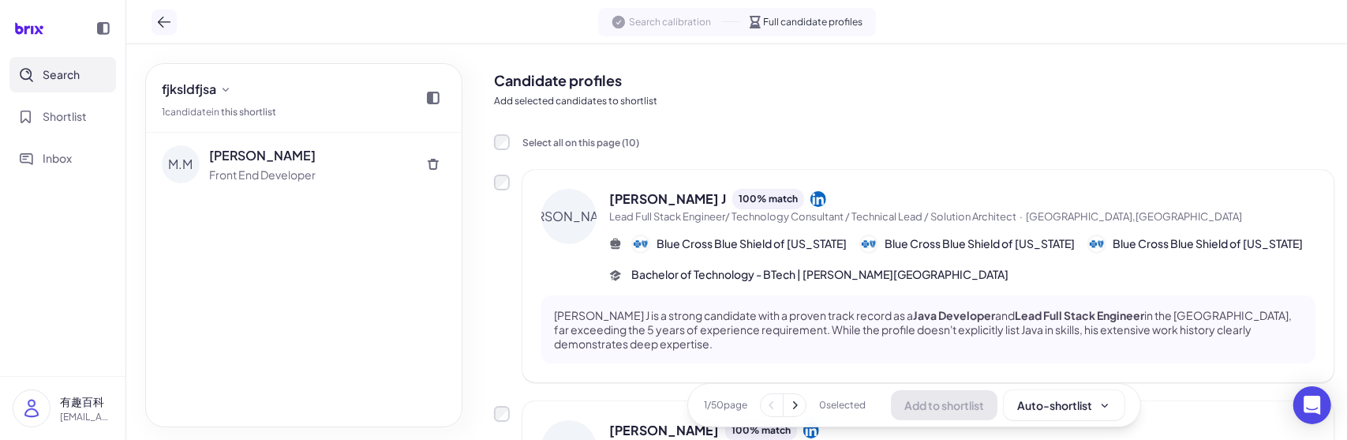
click at [166, 26] on icon at bounding box center [164, 22] width 16 height 16
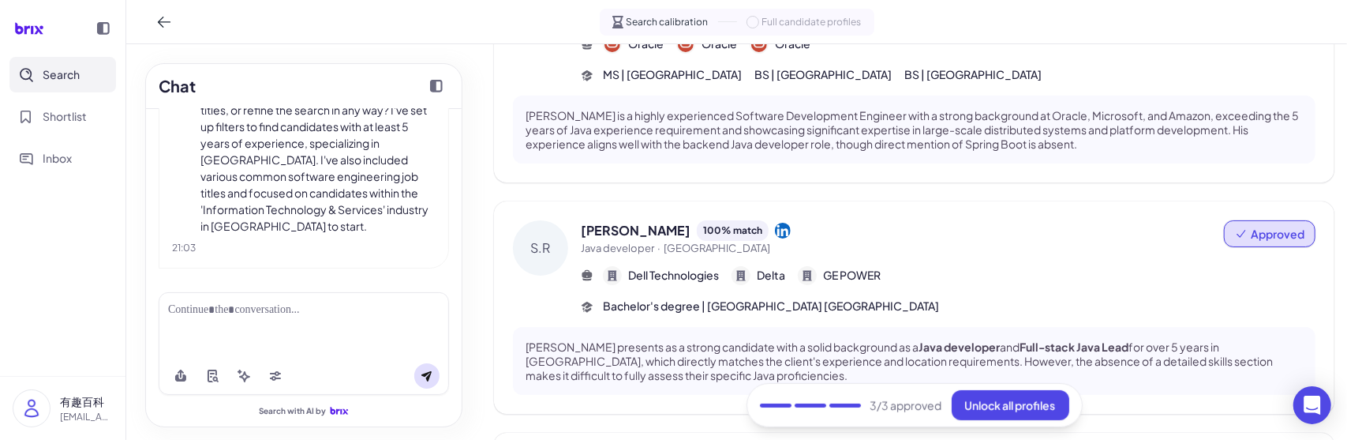
scroll to position [631, 0]
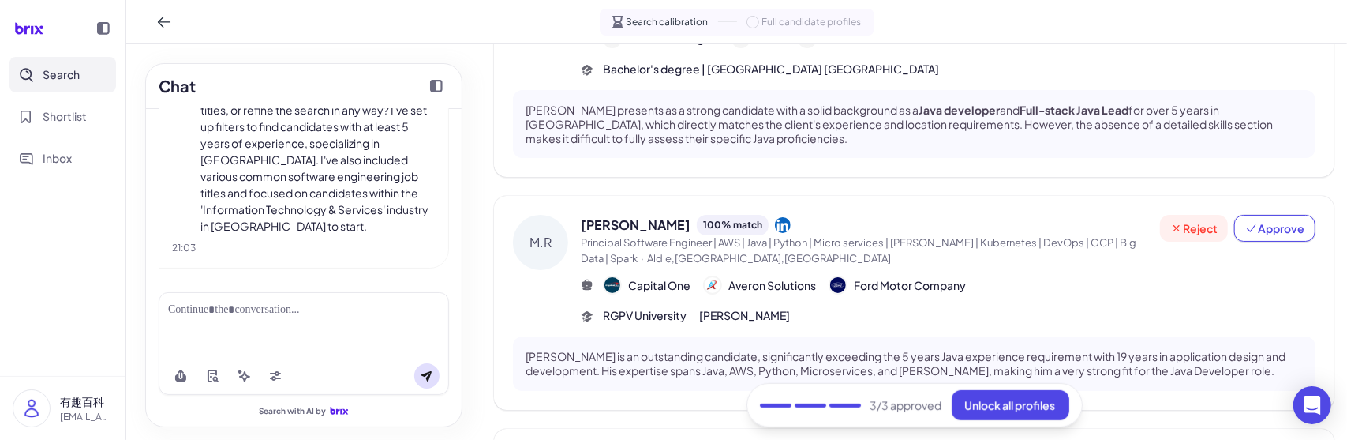
click at [1194, 220] on span "Reject" at bounding box center [1194, 228] width 47 height 16
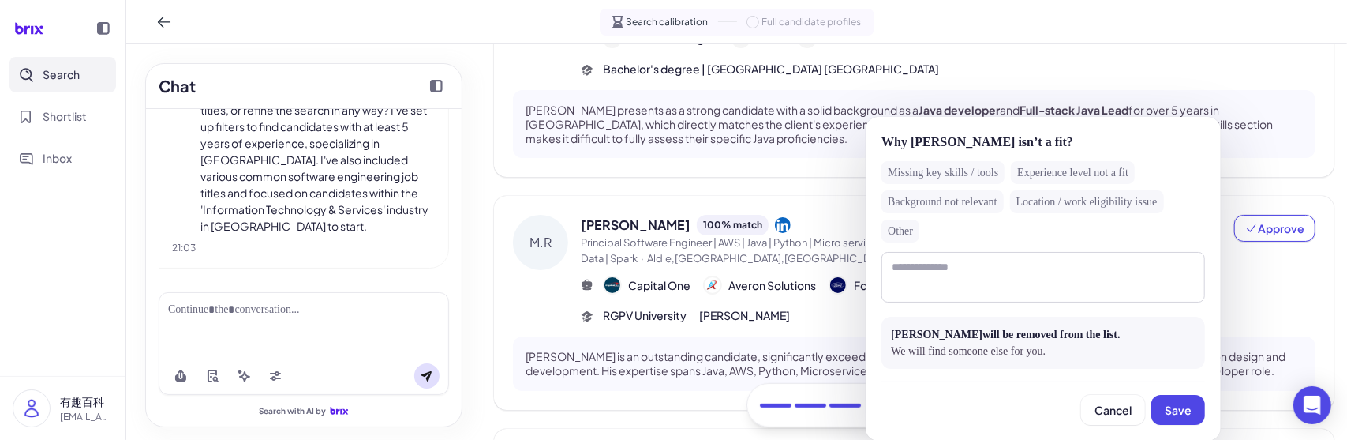
click at [983, 208] on div "Background not relevant" at bounding box center [943, 201] width 122 height 23
click at [1170, 405] on span "Save" at bounding box center [1178, 410] width 27 height 14
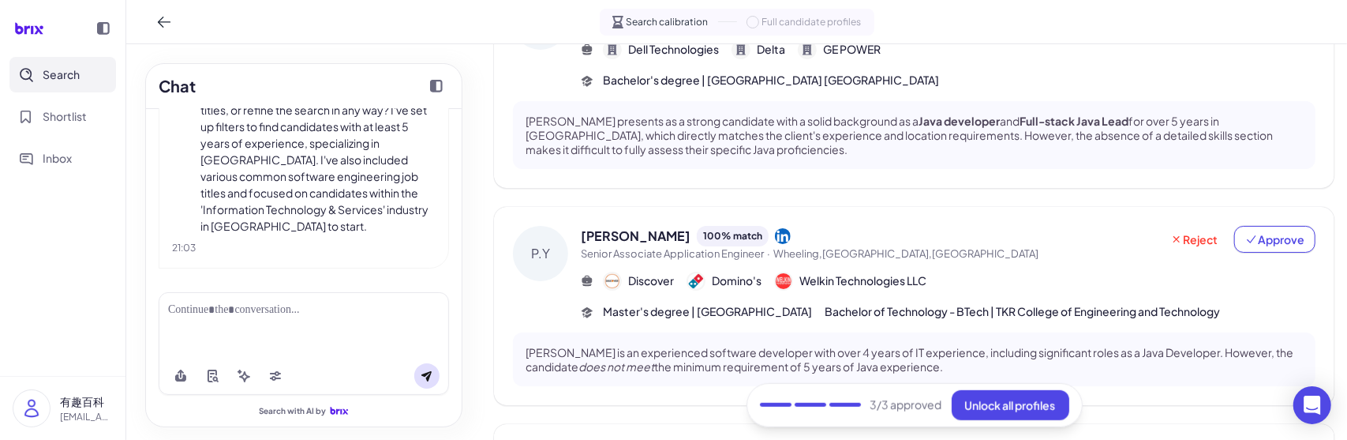
scroll to position [734, 0]
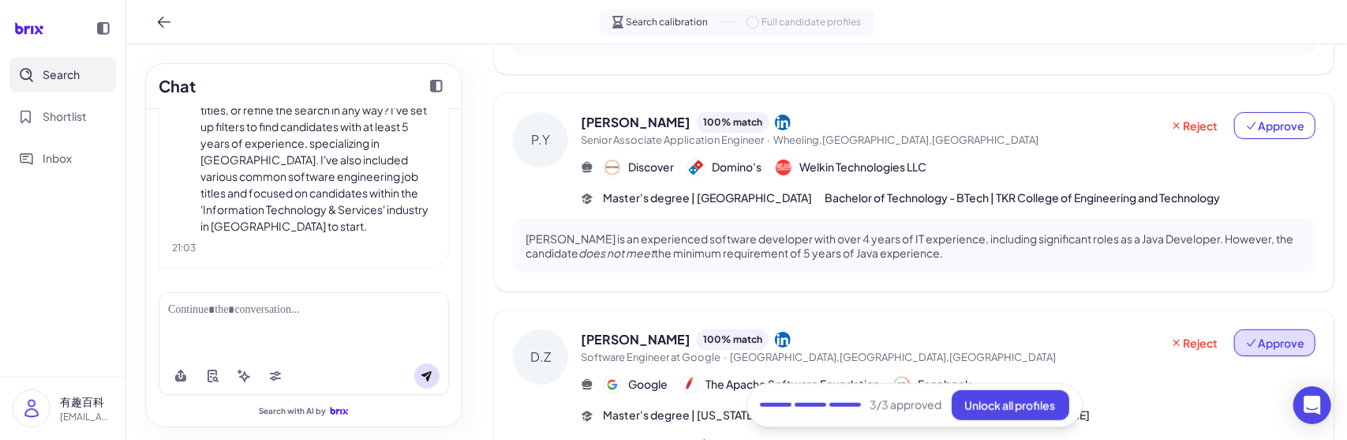
click at [1258, 335] on span "Approve" at bounding box center [1274, 343] width 59 height 16
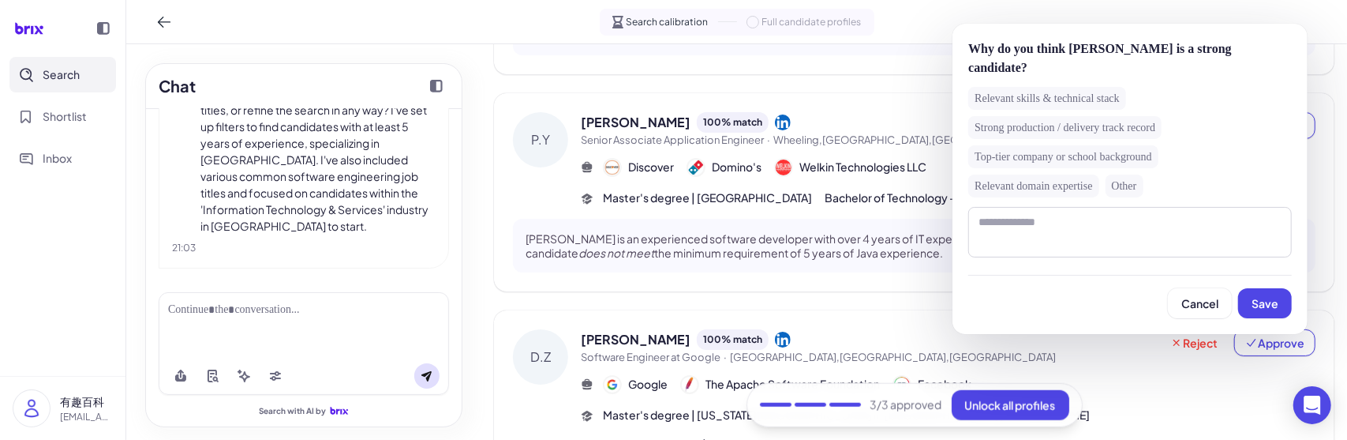
click at [1021, 87] on div "Relevant skills & technical stack" at bounding box center [1047, 98] width 158 height 23
click at [1283, 288] on button "Save" at bounding box center [1265, 303] width 54 height 30
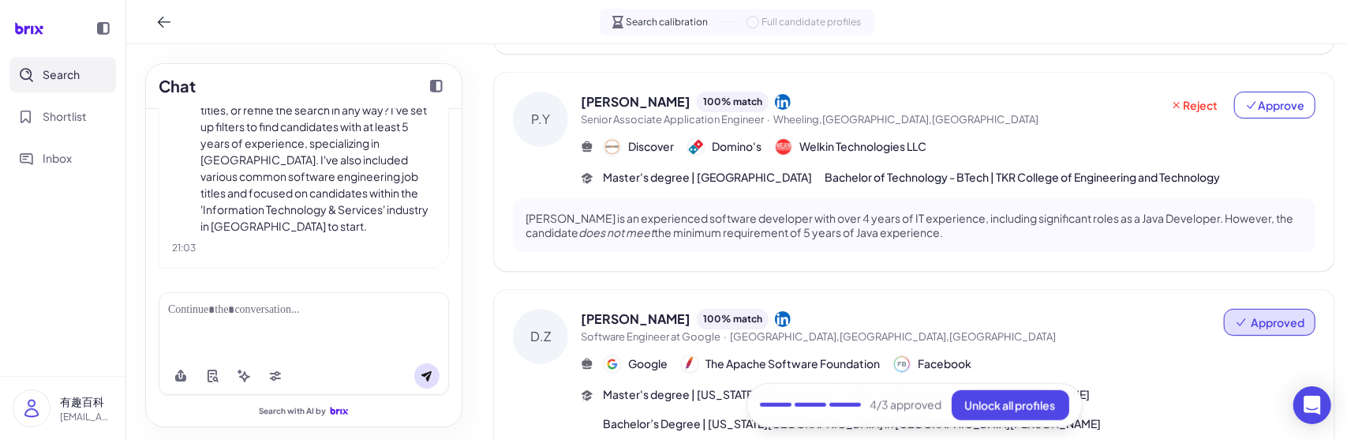
scroll to position [497, 0]
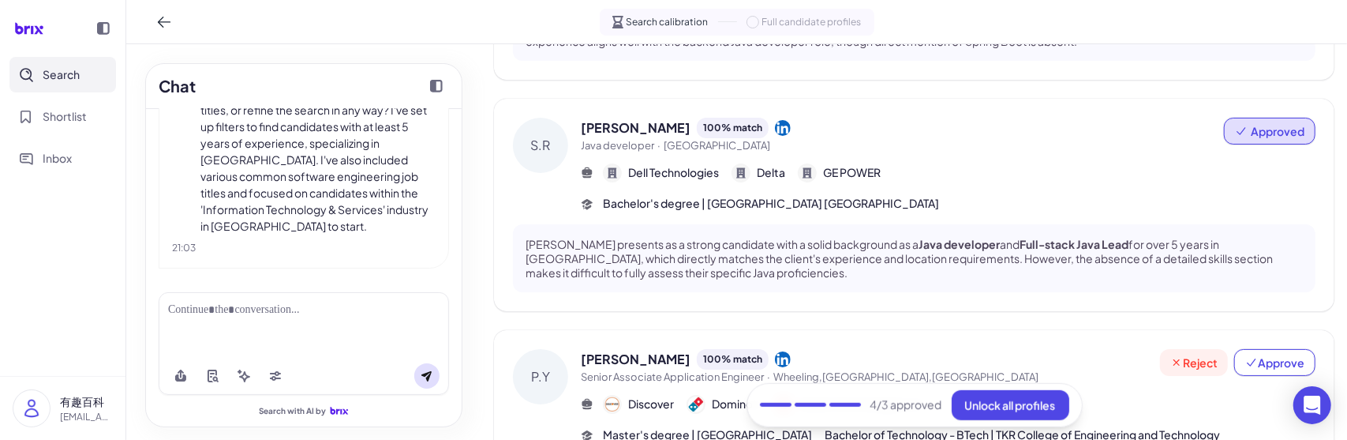
click at [1196, 354] on span "Reject" at bounding box center [1194, 362] width 47 height 16
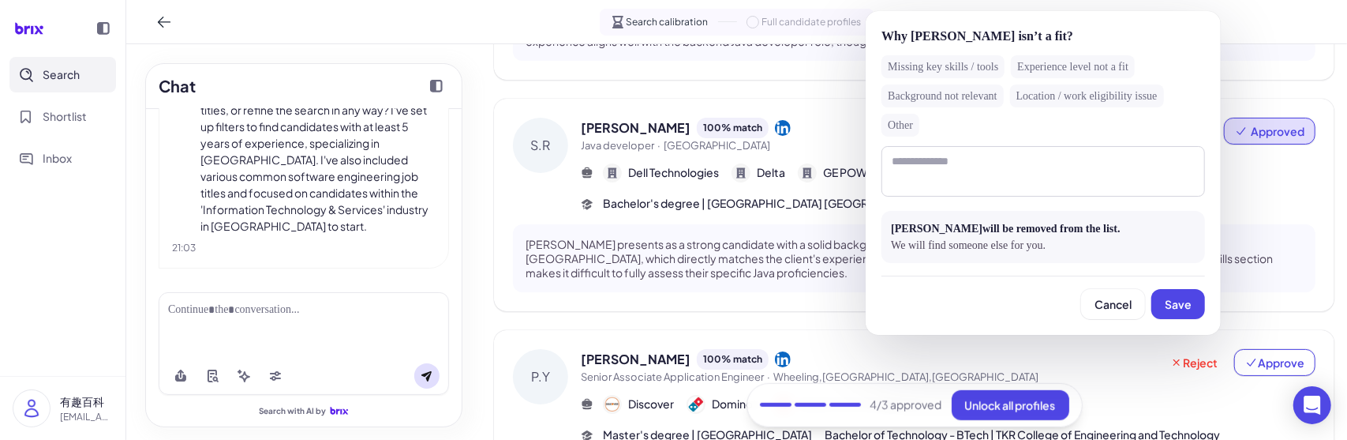
click at [976, 70] on div "Missing key skills / tools" at bounding box center [943, 66] width 123 height 23
click at [1178, 295] on button "Save" at bounding box center [1179, 304] width 54 height 30
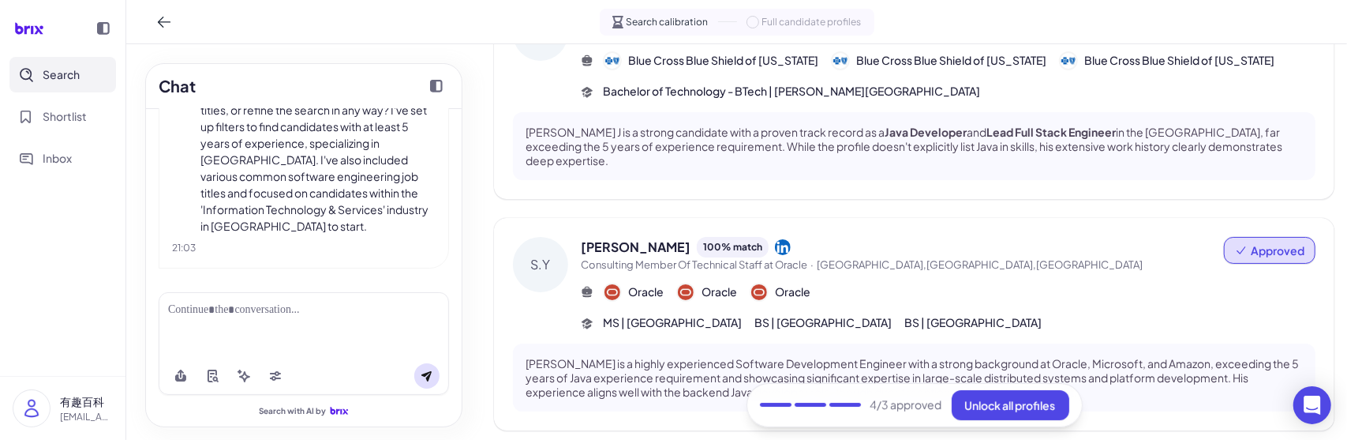
scroll to position [0, 0]
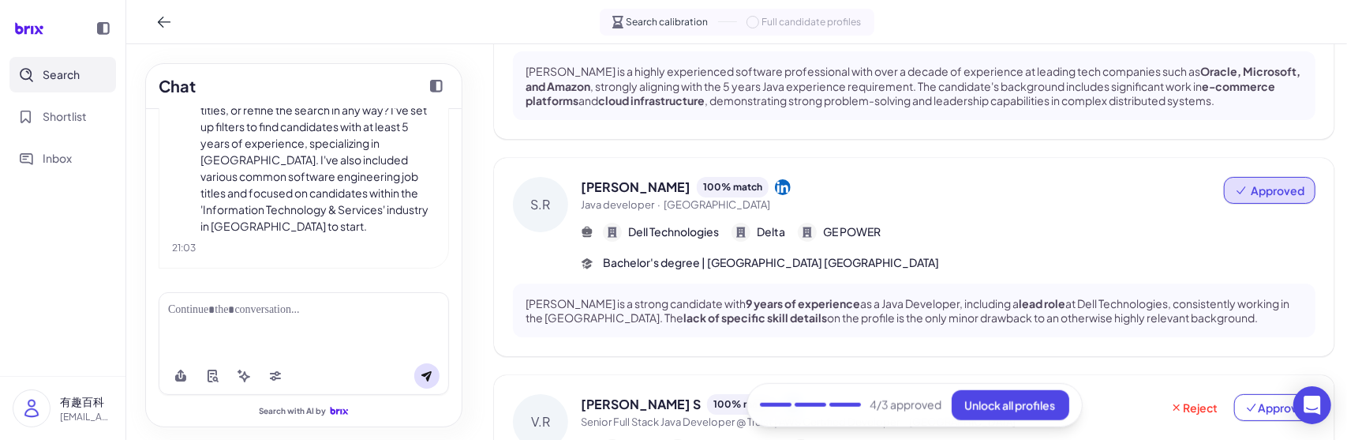
scroll to position [803, 0]
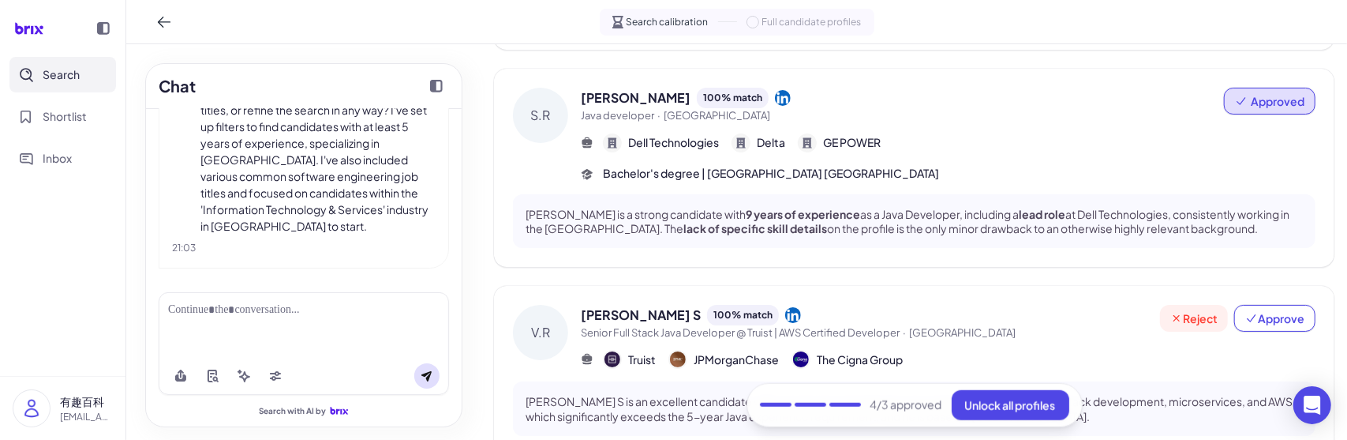
click at [1174, 315] on icon at bounding box center [1177, 318] width 6 height 6
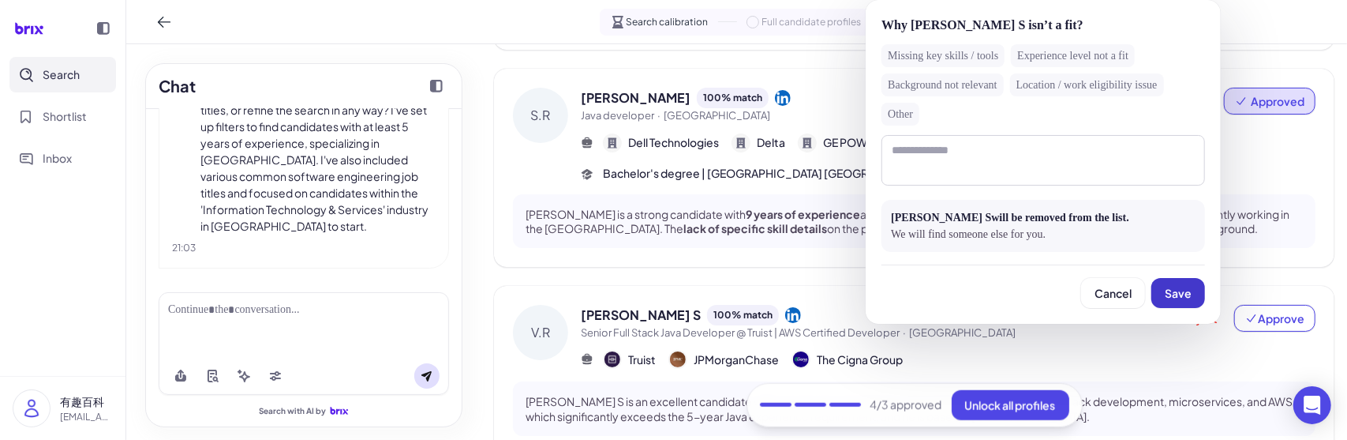
click at [1186, 287] on span "Save" at bounding box center [1178, 293] width 27 height 14
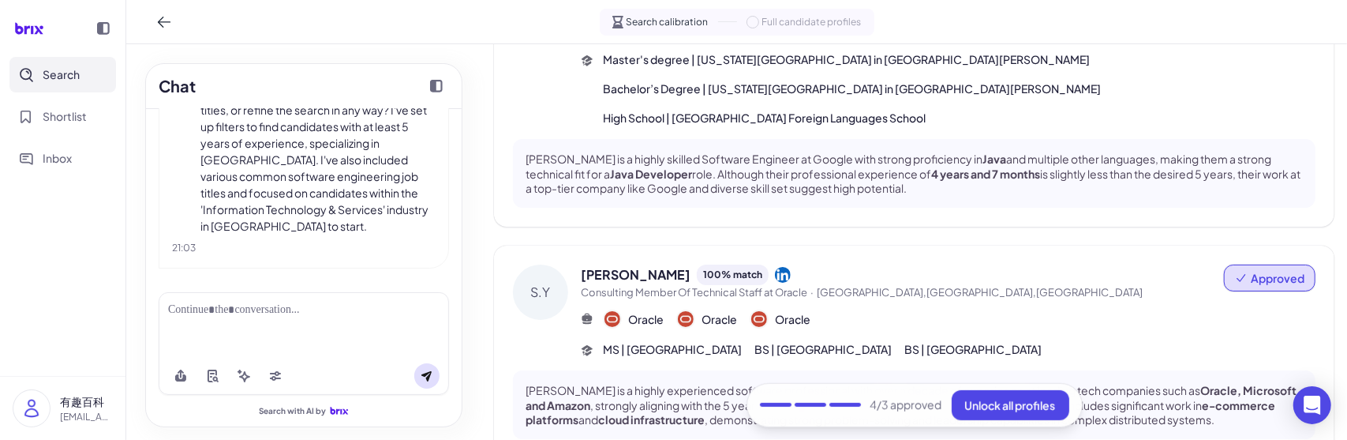
scroll to position [789, 0]
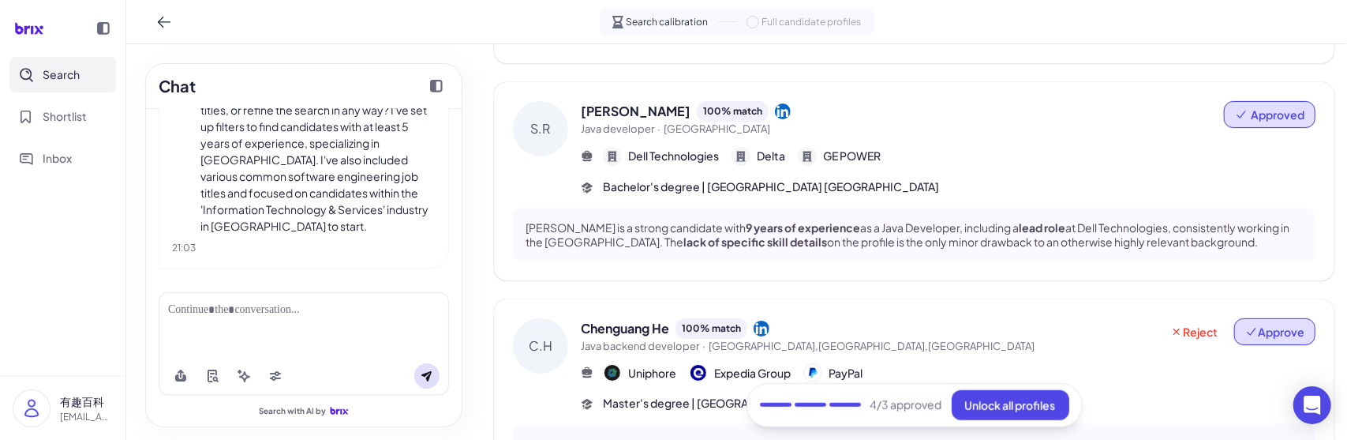
click at [1273, 324] on span "Approve" at bounding box center [1274, 332] width 59 height 16
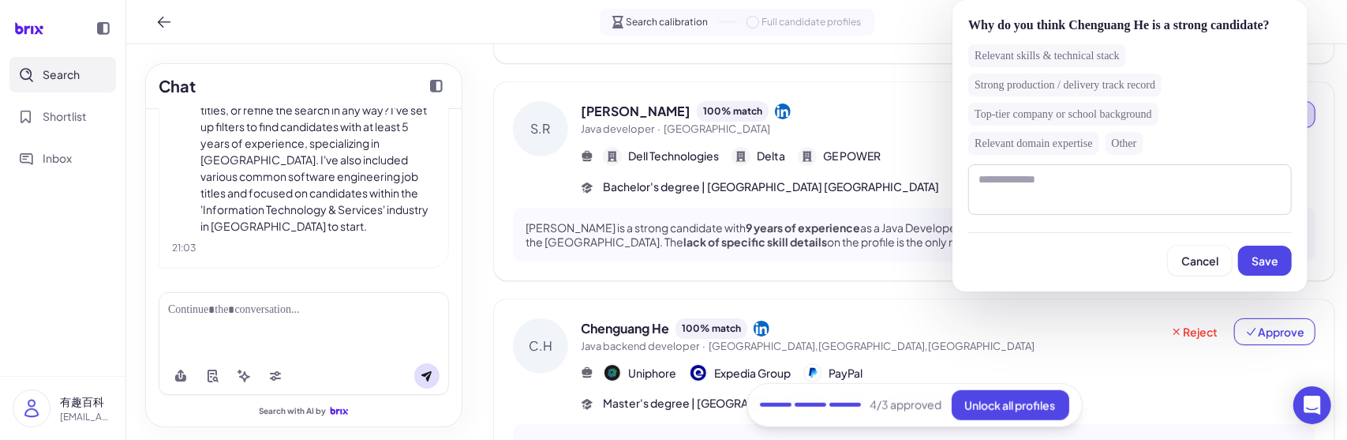
click at [1045, 67] on div "Relevant skills & technical stack" at bounding box center [1047, 55] width 158 height 23
click at [1261, 268] on span "Save" at bounding box center [1265, 260] width 27 height 14
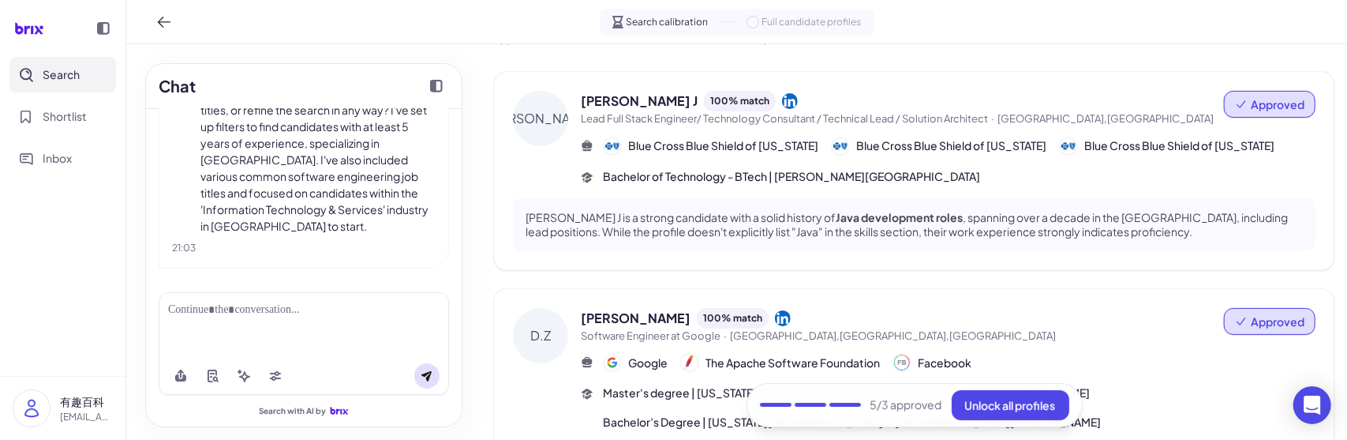
scroll to position [0, 0]
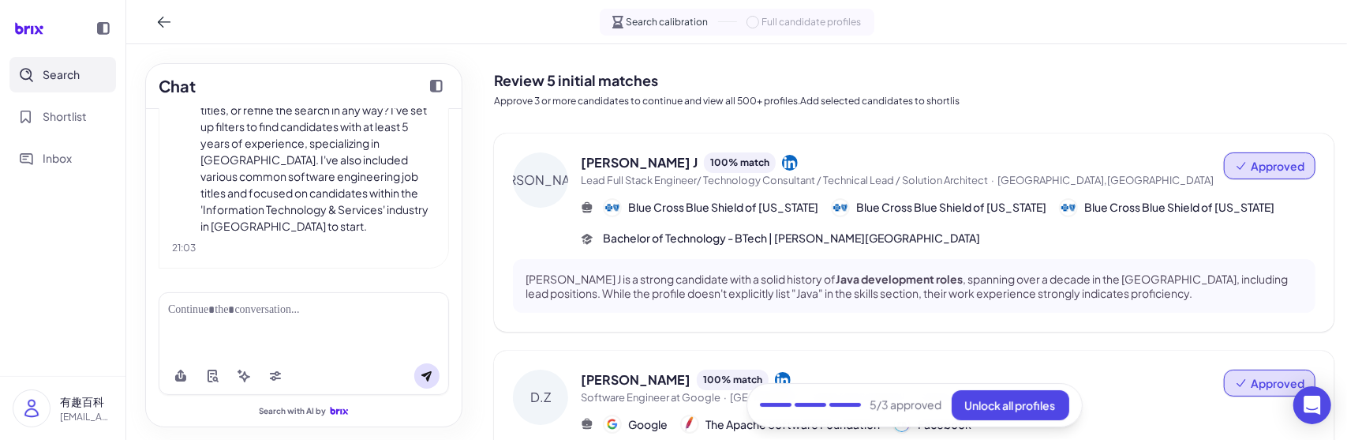
click at [1236, 170] on icon at bounding box center [1241, 165] width 13 height 13
click at [1238, 204] on button "Undo approval" at bounding box center [1245, 206] width 114 height 29
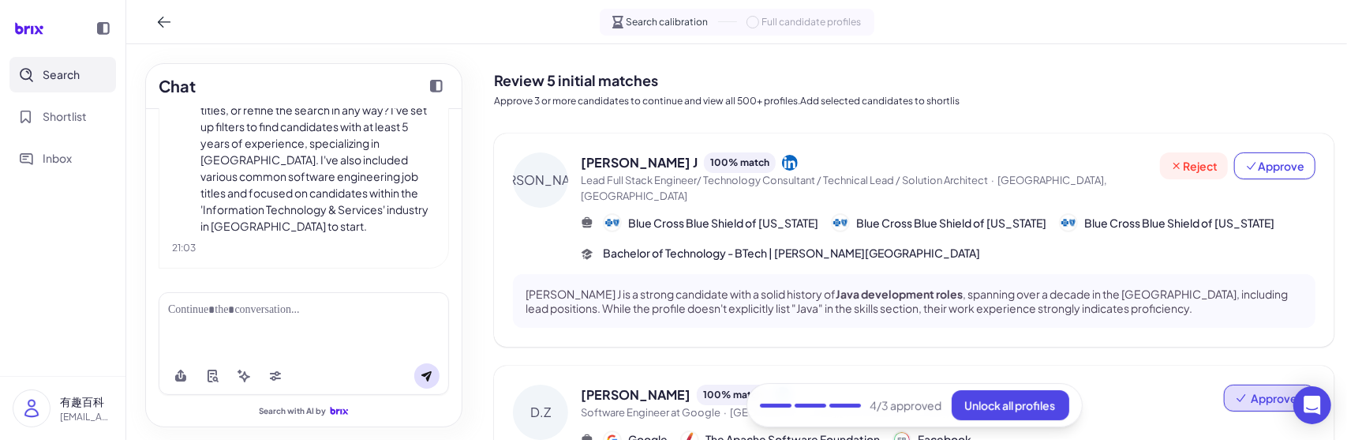
click at [1192, 172] on span "Reject" at bounding box center [1194, 166] width 47 height 16
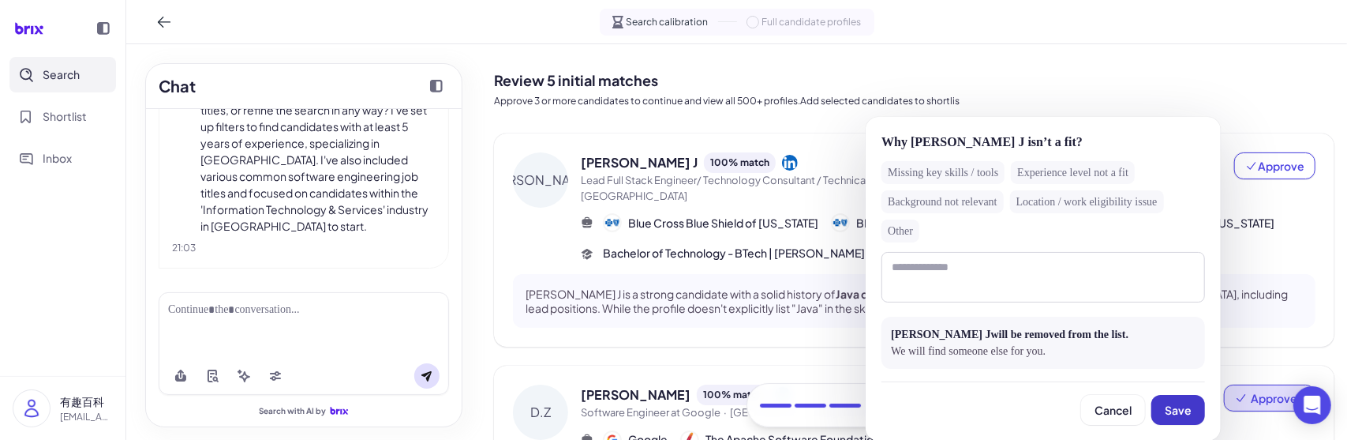
click at [1178, 399] on button "Save" at bounding box center [1179, 410] width 54 height 30
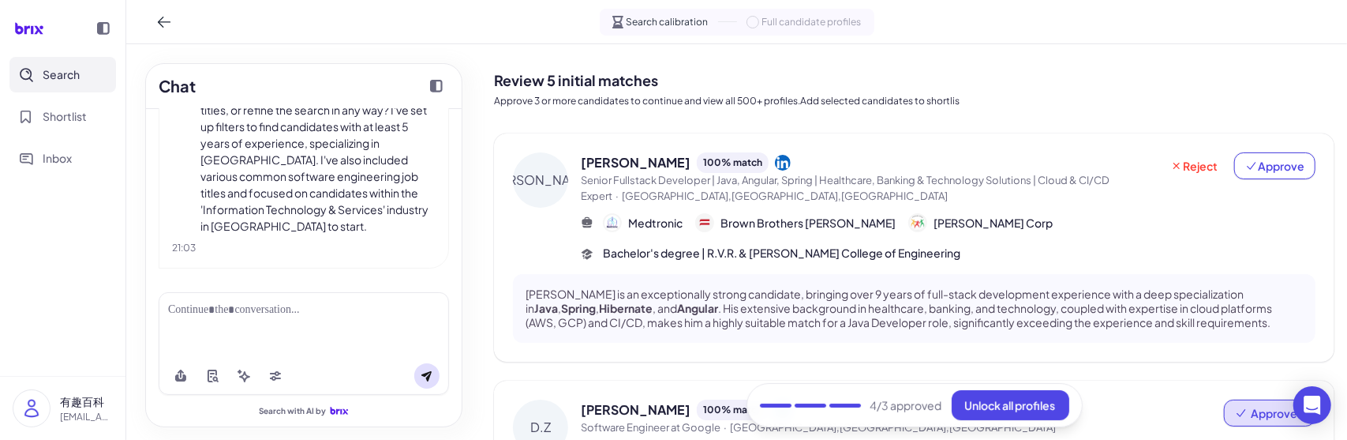
click at [934, 221] on span "[PERSON_NAME] Corp" at bounding box center [993, 223] width 119 height 17
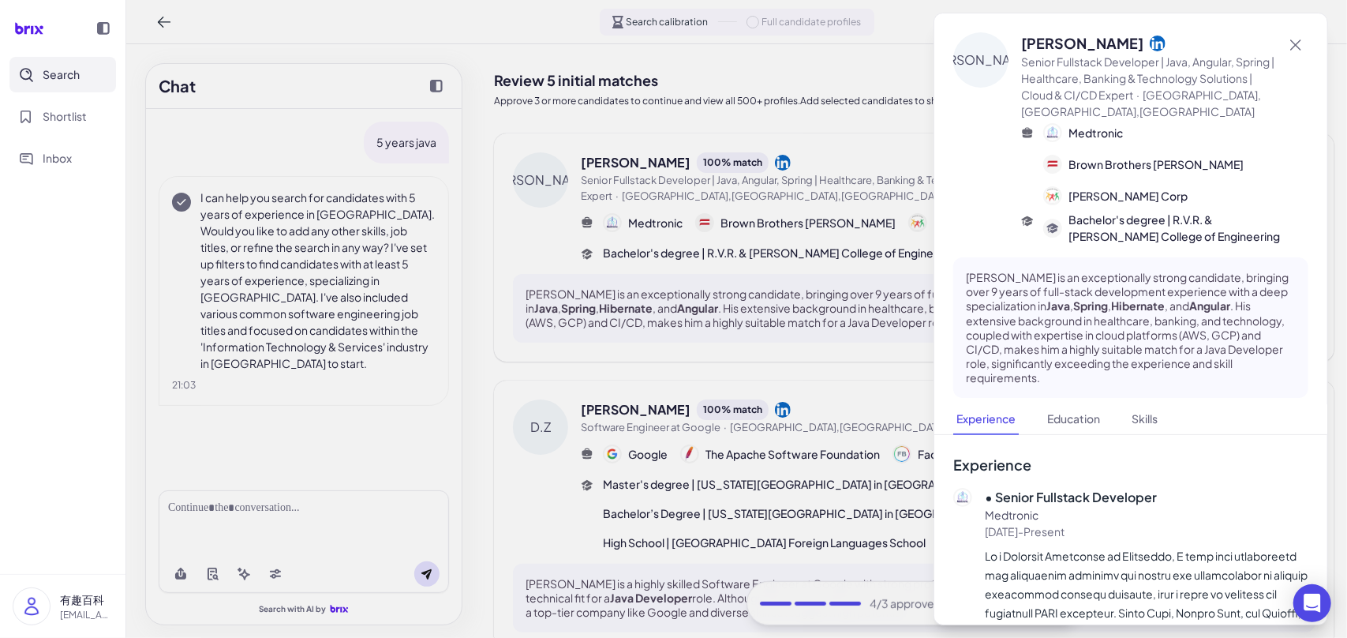
click at [727, 252] on div at bounding box center [673, 319] width 1347 height 638
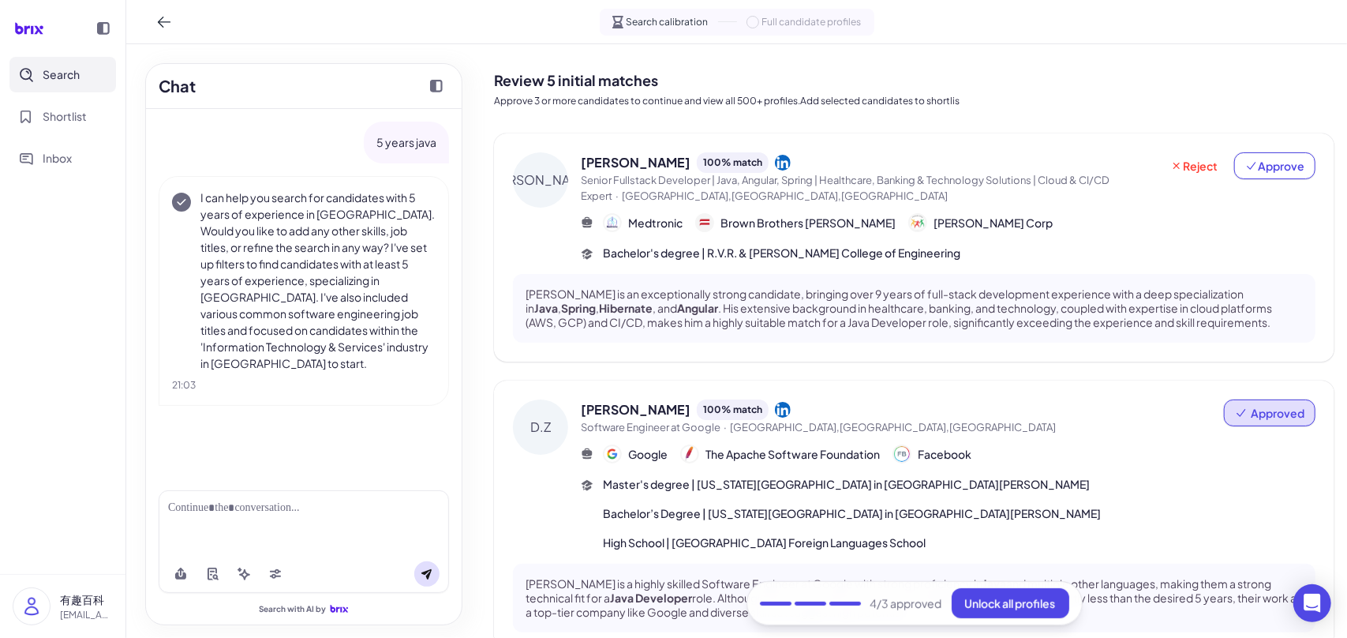
scroll to position [79, 0]
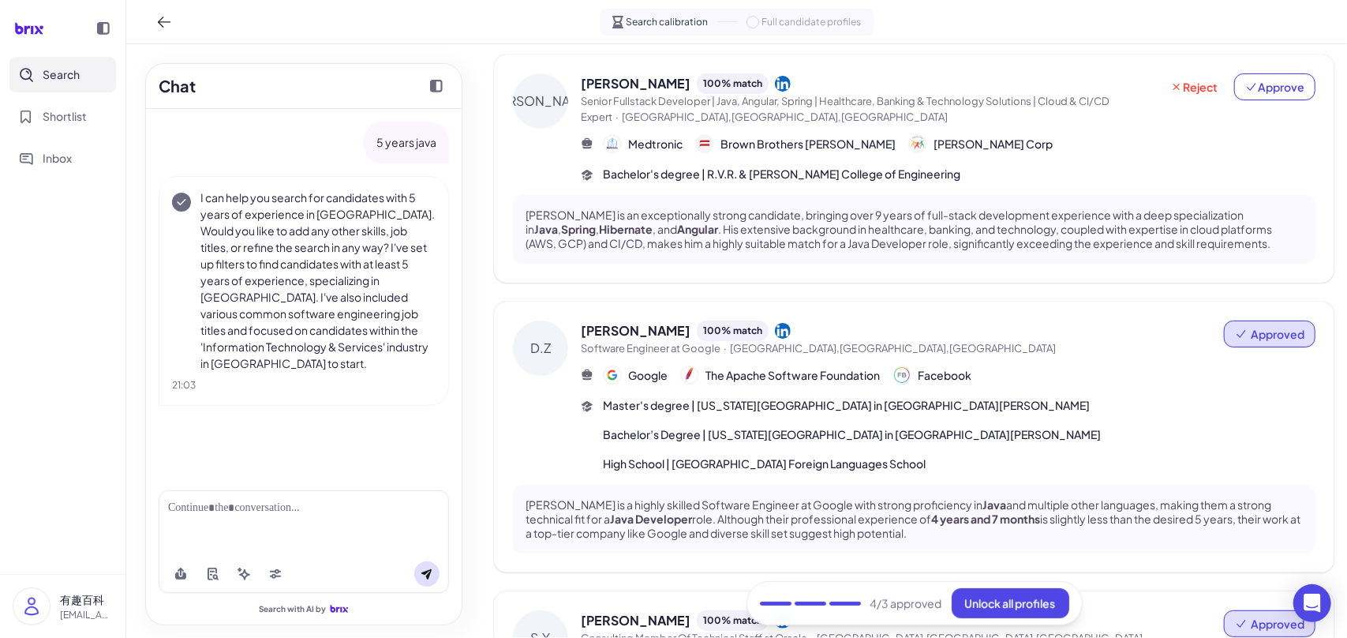
click at [634, 439] on span "High School | [GEOGRAPHIC_DATA] Foreign Languages School" at bounding box center [764, 463] width 323 height 17
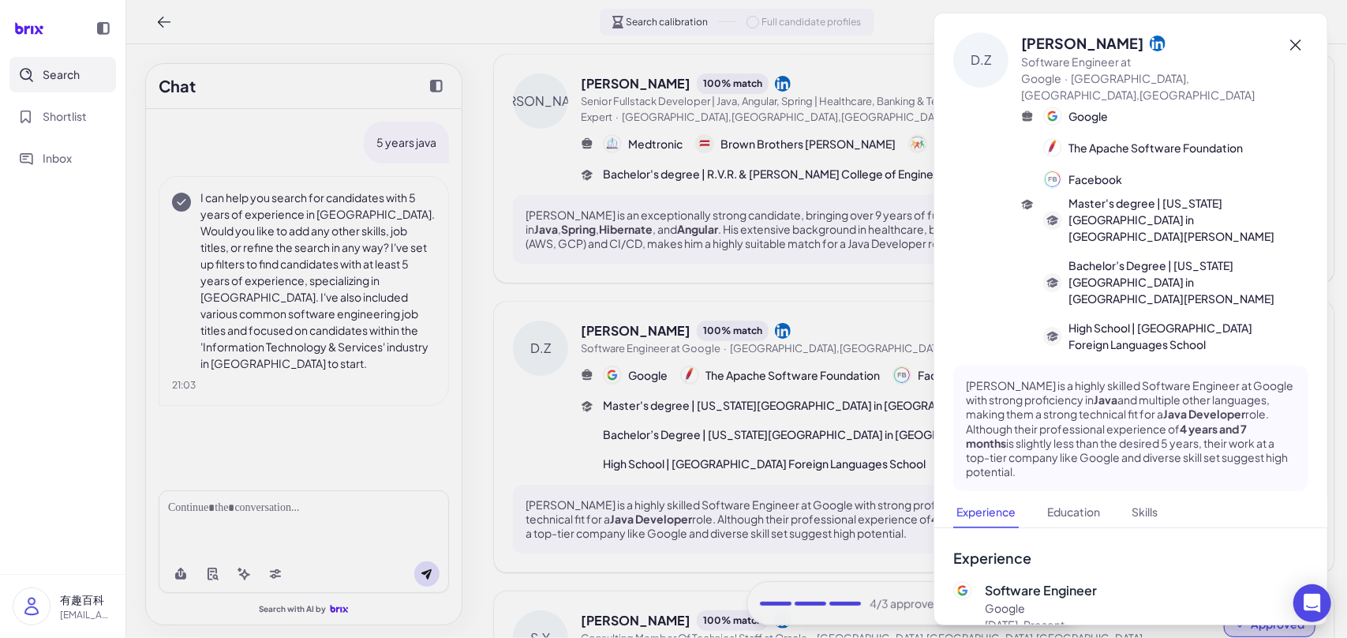
click at [1287, 46] on icon at bounding box center [1296, 45] width 19 height 19
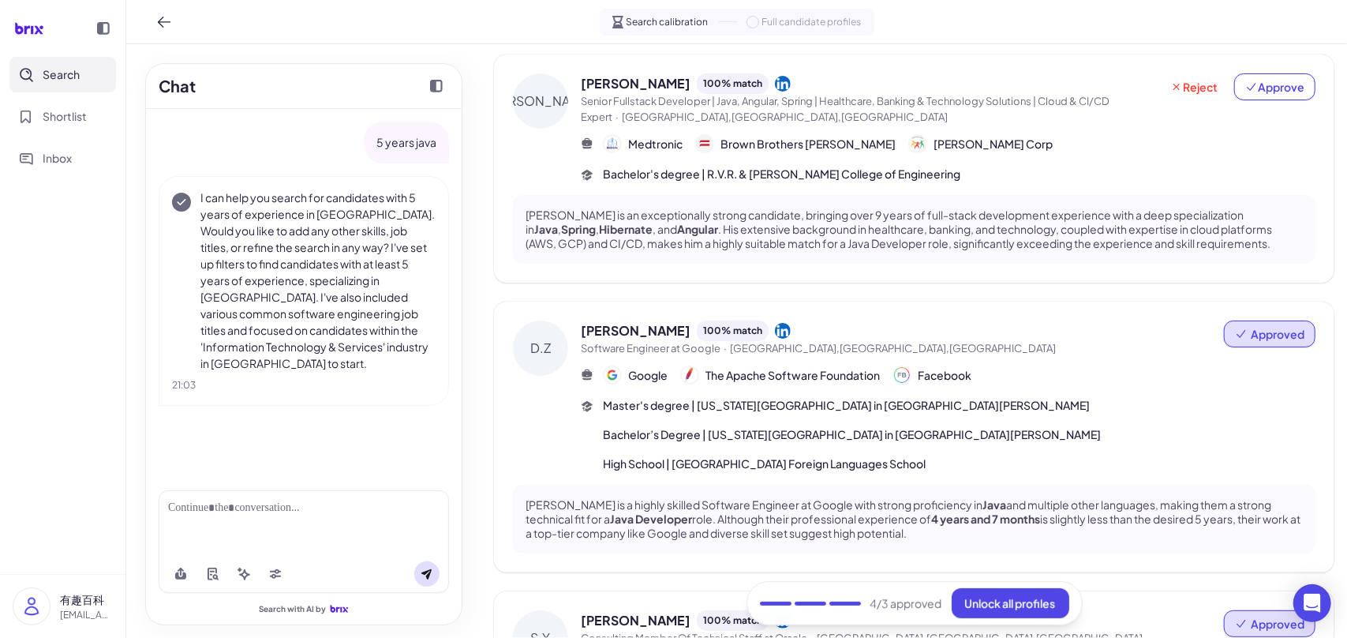
click at [736, 406] on span "Master's degree | [US_STATE][GEOGRAPHIC_DATA] in [GEOGRAPHIC_DATA][PERSON_NAME]" at bounding box center [846, 405] width 487 height 17
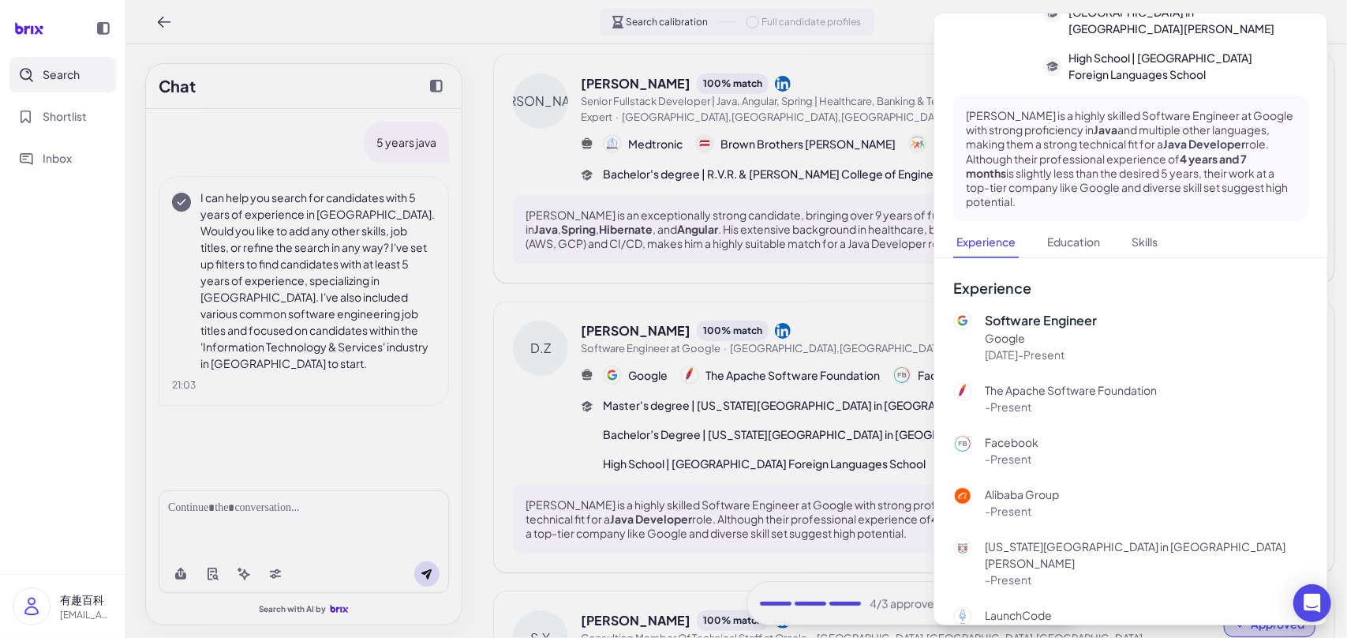
scroll to position [0, 0]
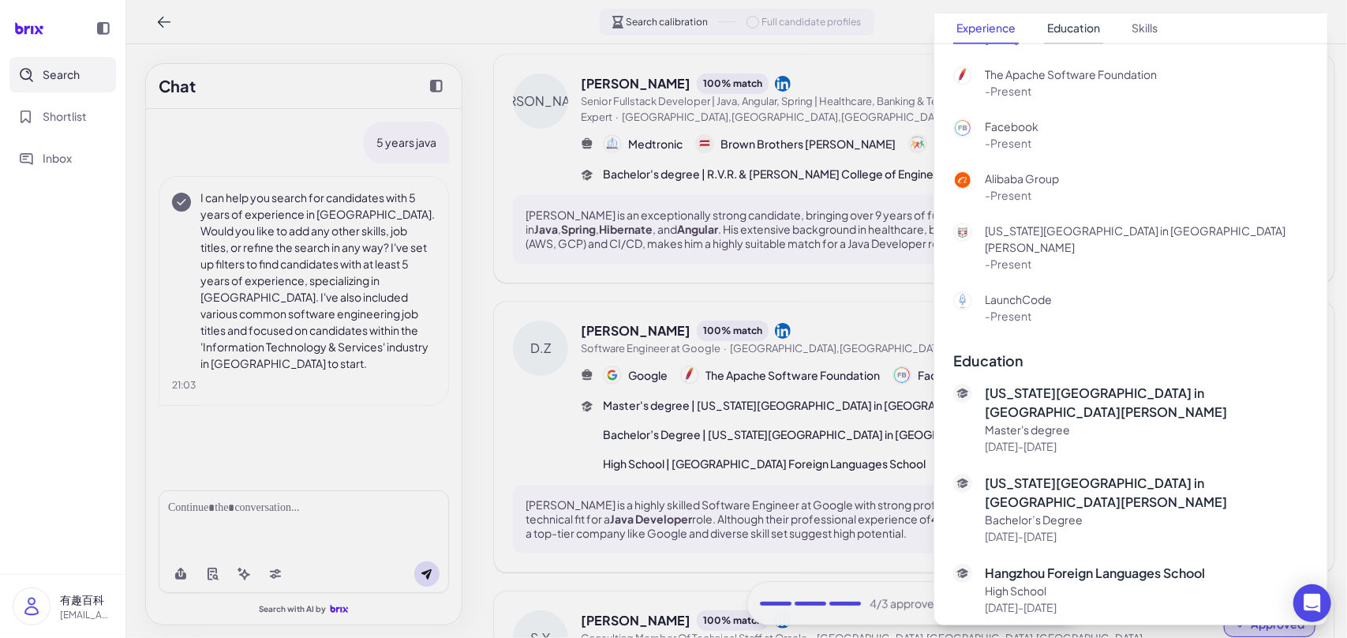
click at [1078, 34] on button "Education" at bounding box center [1073, 28] width 59 height 31
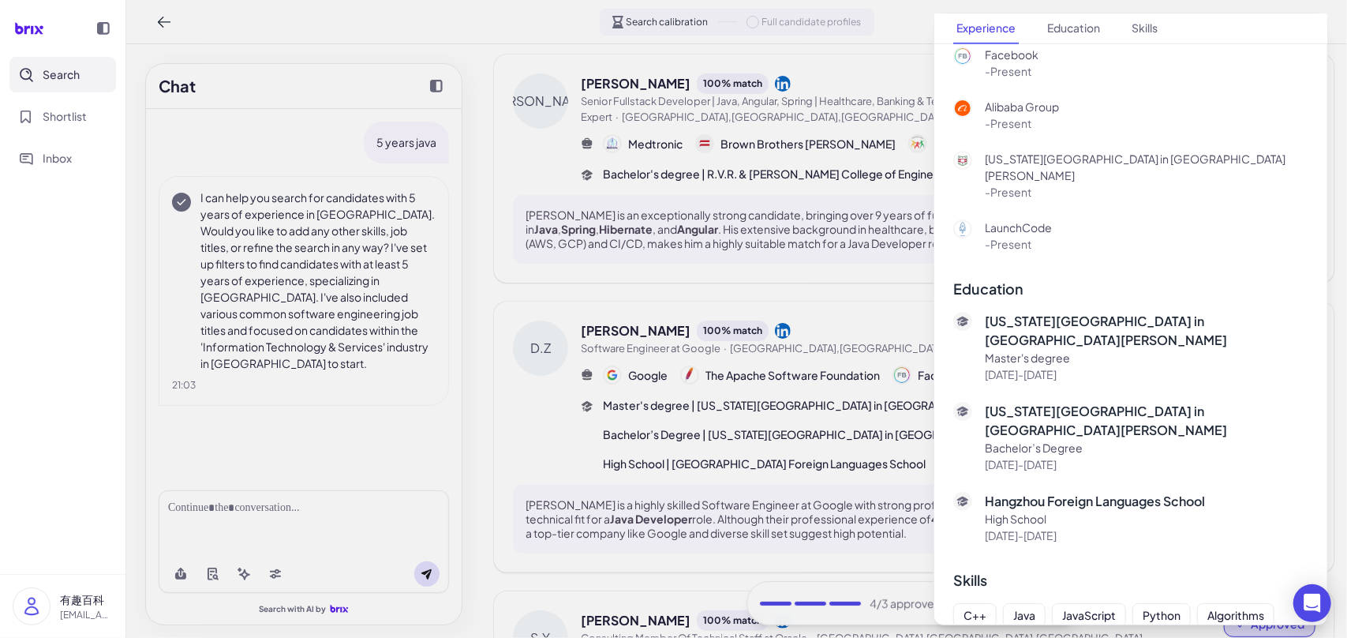
scroll to position [665, 0]
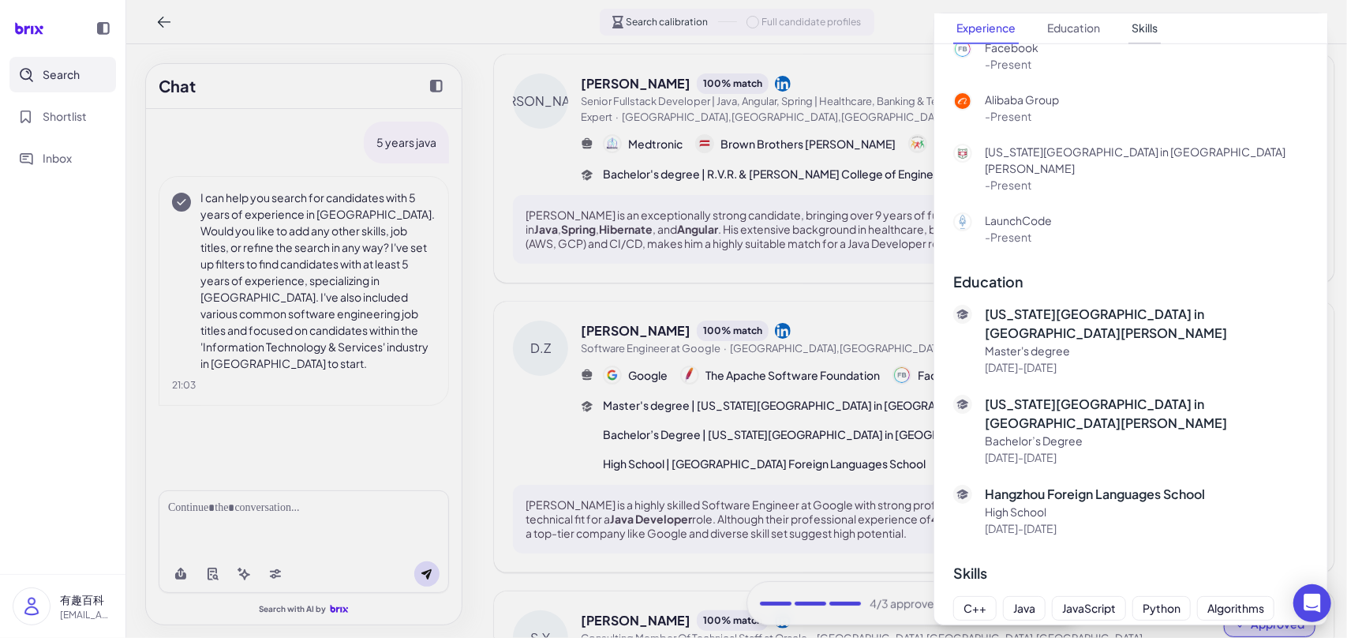
click at [1137, 31] on button "Skills" at bounding box center [1145, 28] width 32 height 31
click at [1127, 29] on nav "Experience Education Skills" at bounding box center [1130, 28] width 355 height 31
click at [1065, 30] on button "Education" at bounding box center [1073, 28] width 59 height 31
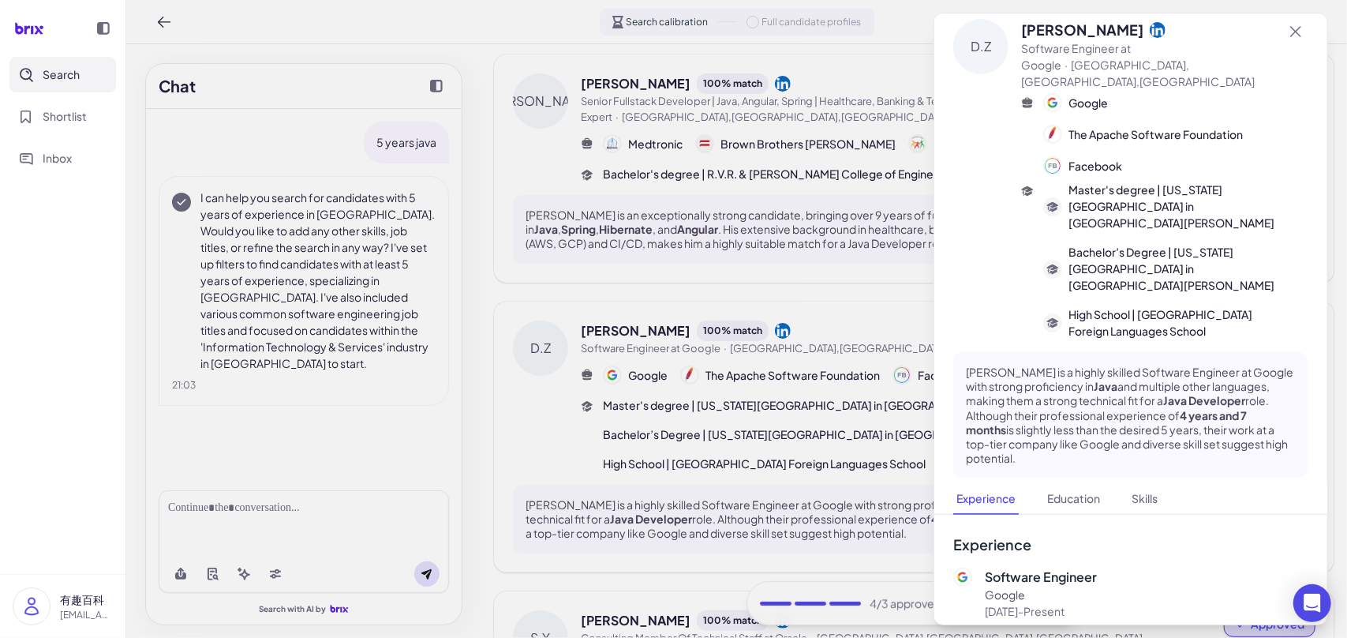
scroll to position [0, 0]
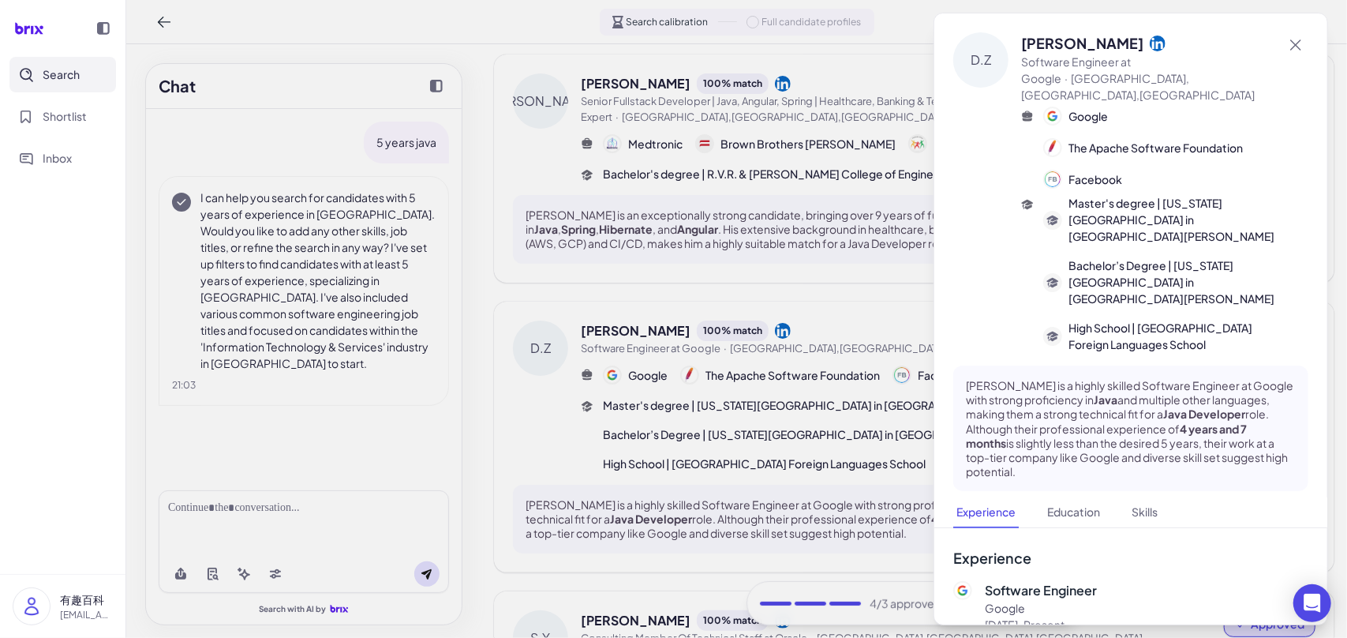
click at [480, 369] on div at bounding box center [673, 319] width 1347 height 638
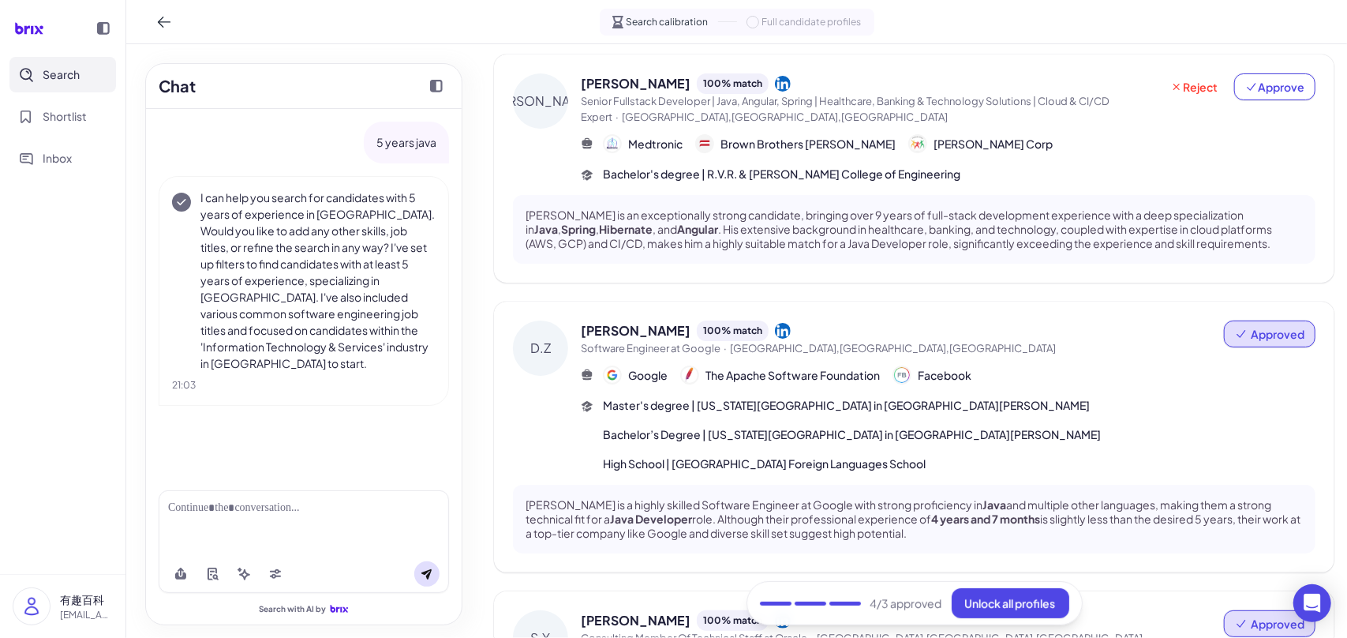
click at [998, 319] on div "[PERSON_NAME] 100 % match Software Engineer at Google · [GEOGRAPHIC_DATA],[GEOG…" at bounding box center [914, 437] width 841 height 271
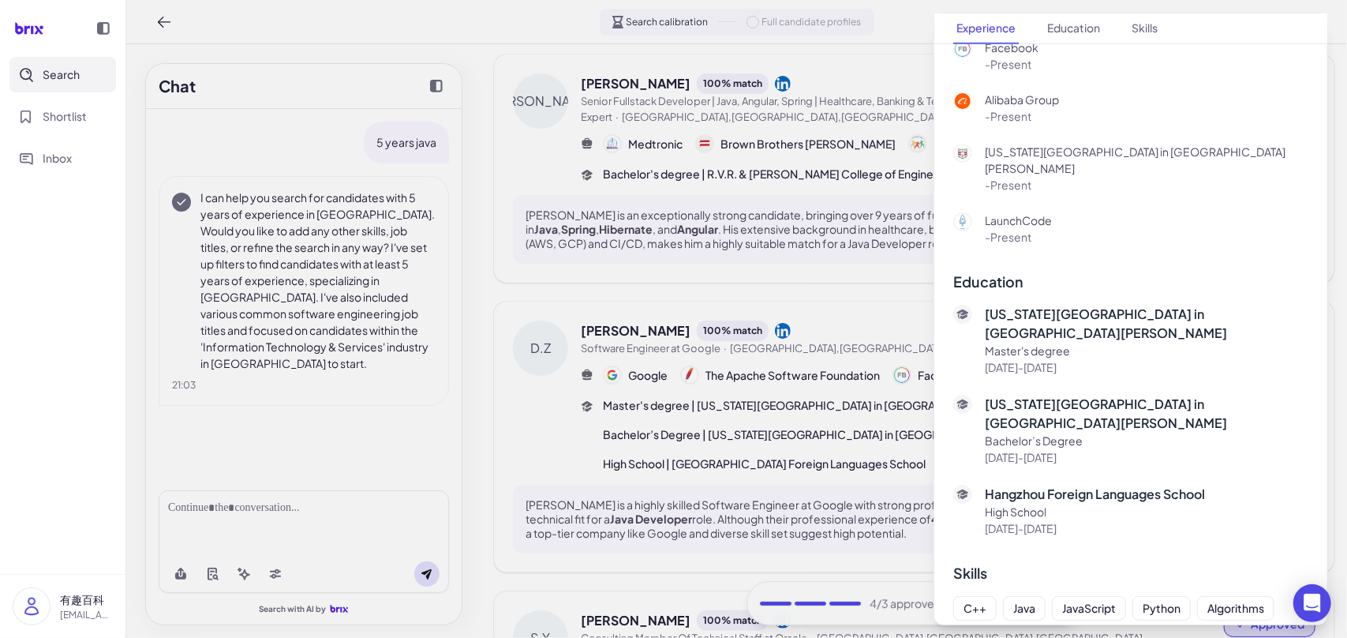
scroll to position [270, 0]
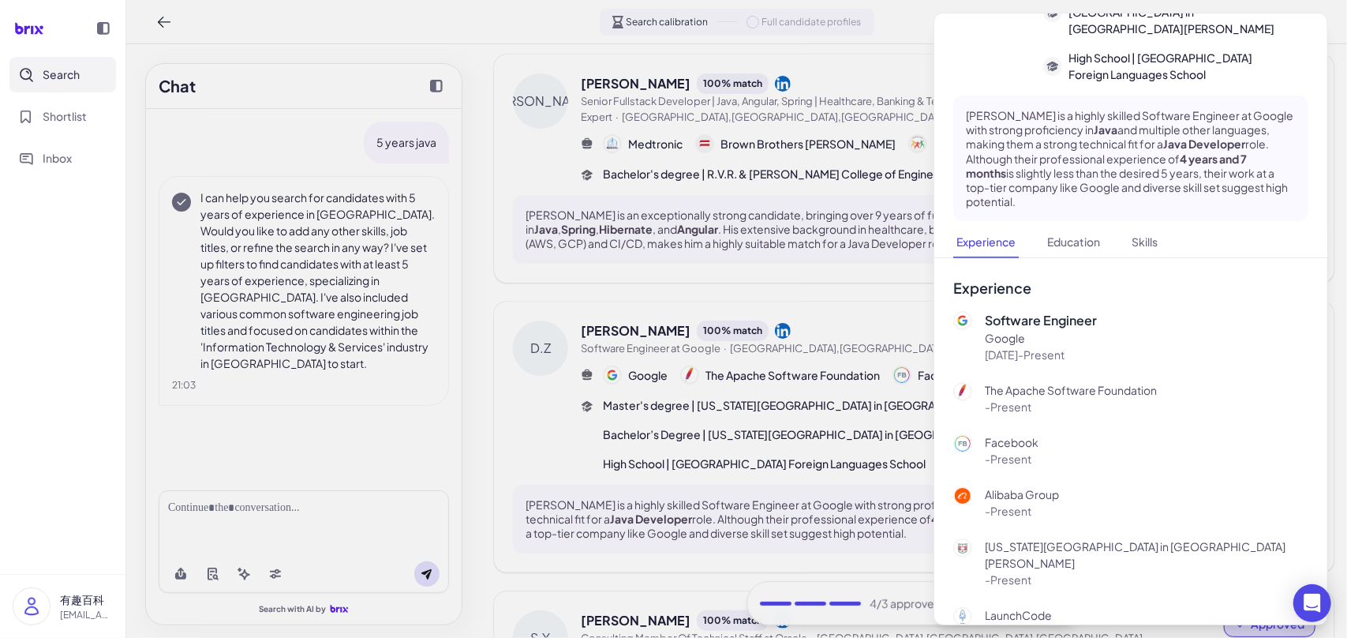
click at [881, 70] on div at bounding box center [673, 319] width 1347 height 638
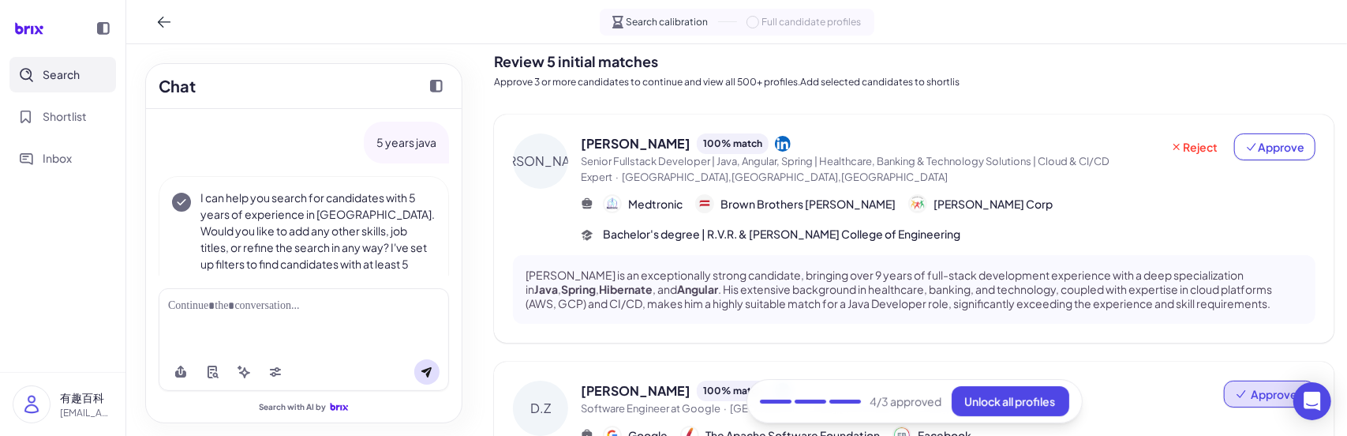
scroll to position [0, 0]
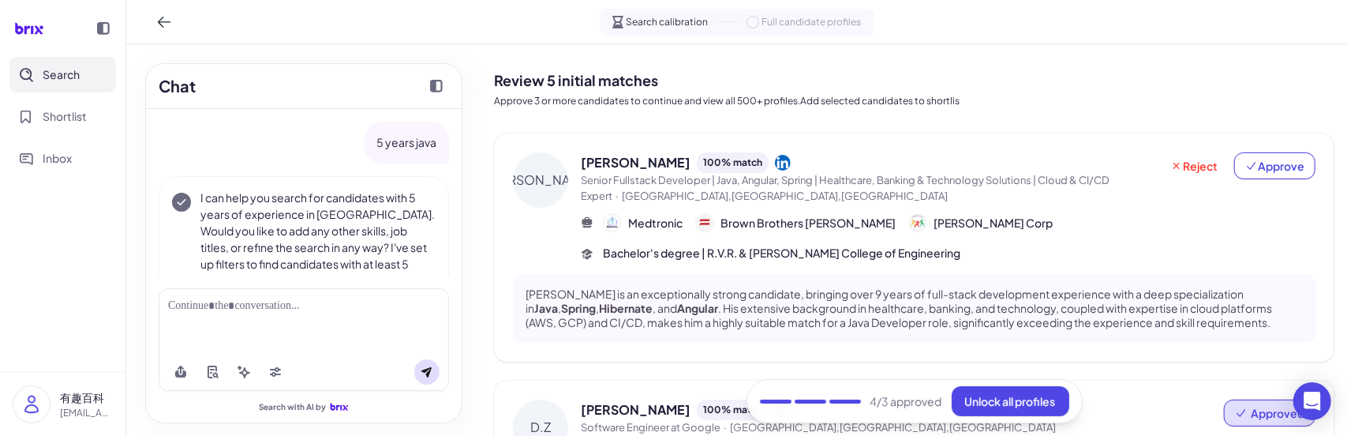
click at [929, 201] on span "Senior Fullstack Developer | Java, Angular, Spring | Healthcare, Banking & Tech…" at bounding box center [870, 188] width 579 height 31
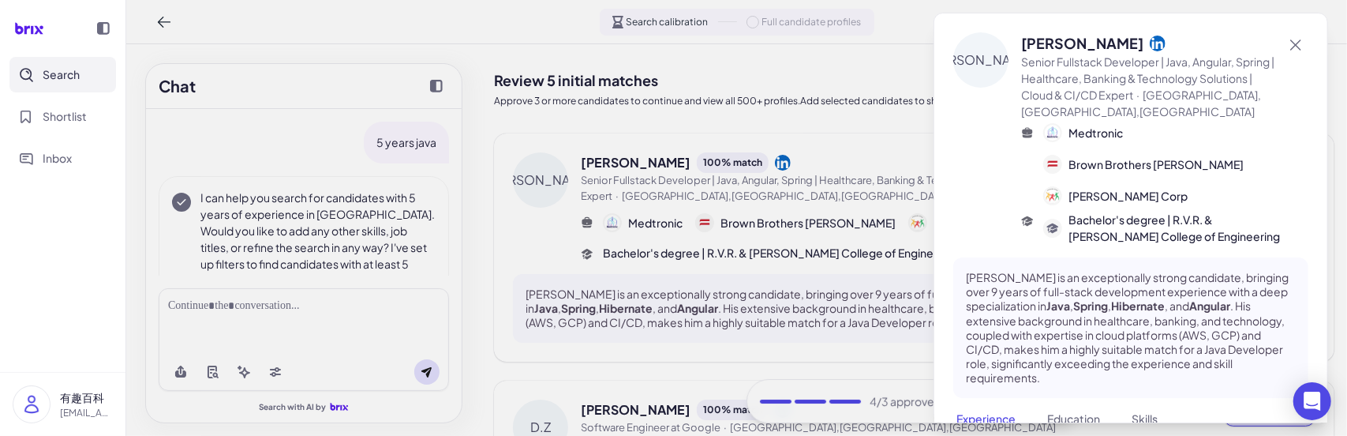
click at [1006, 182] on div "[PERSON_NAME]" at bounding box center [980, 138] width 55 height 212
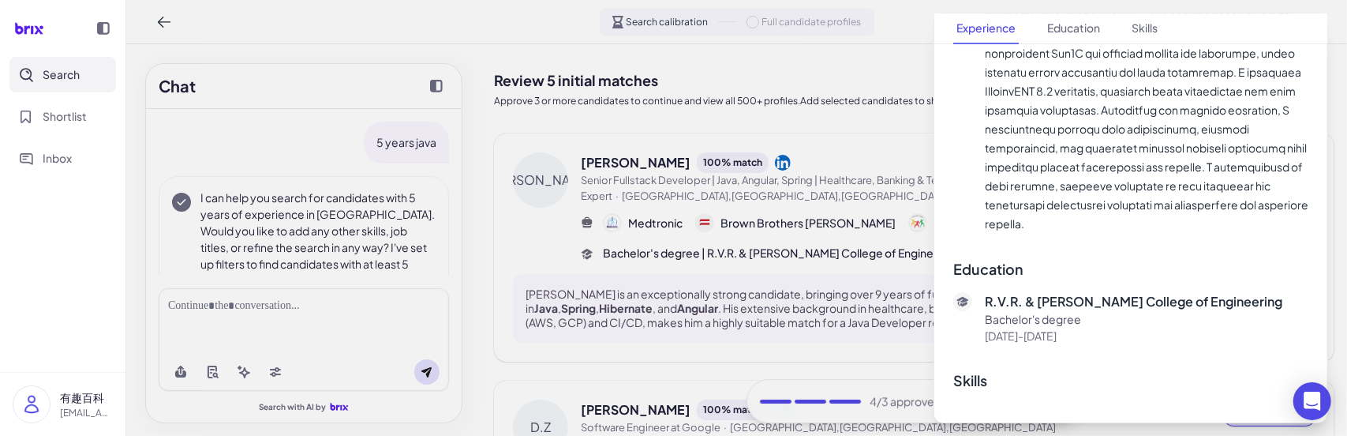
scroll to position [3690, 0]
click at [755, 156] on div at bounding box center [673, 218] width 1347 height 436
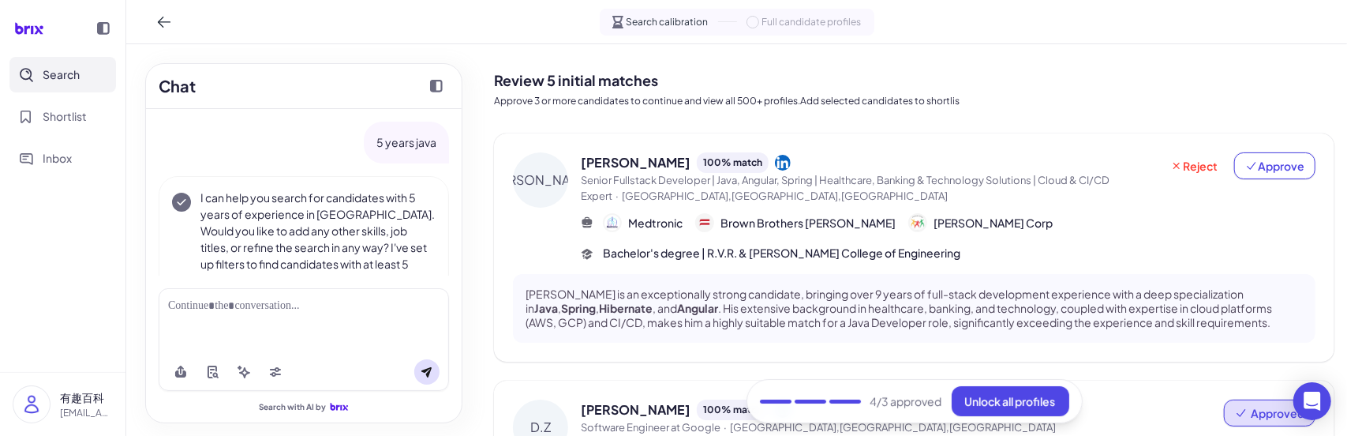
click at [782, 156] on div "[PERSON_NAME] 100 % match" at bounding box center [870, 162] width 579 height 21
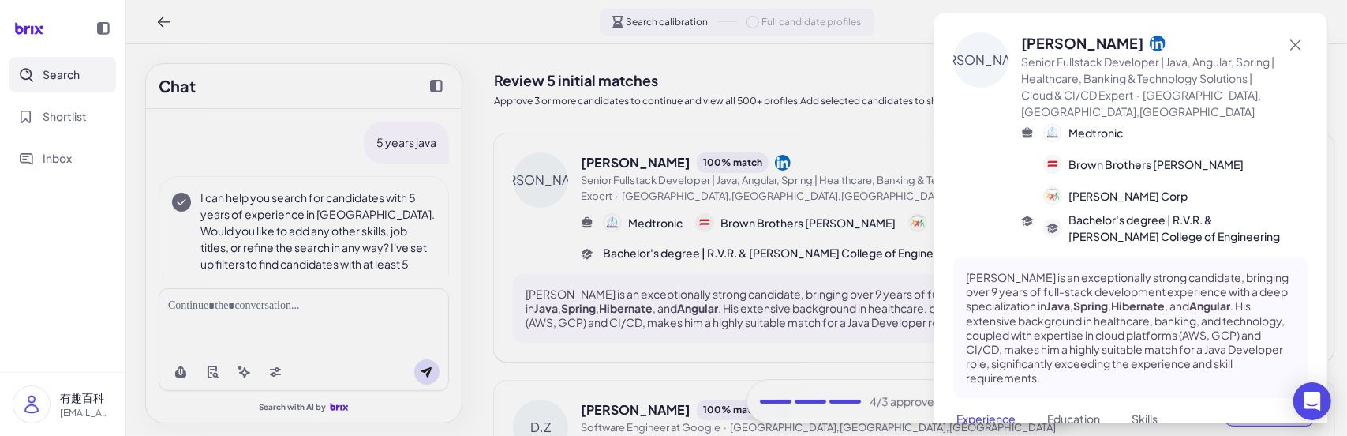
click at [784, 190] on div at bounding box center [673, 218] width 1347 height 436
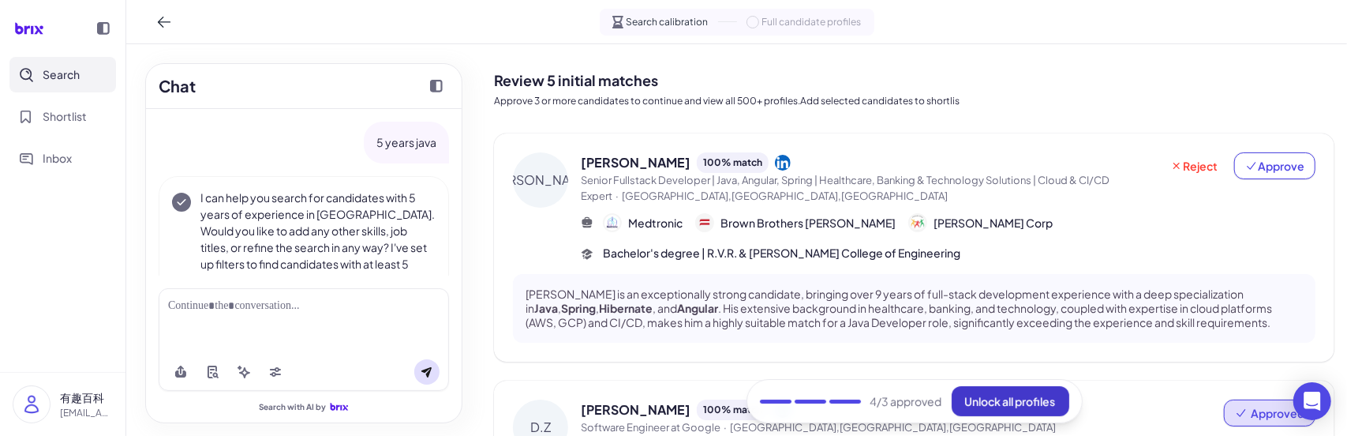
click at [997, 395] on span "Unlock all profiles" at bounding box center [1010, 401] width 91 height 14
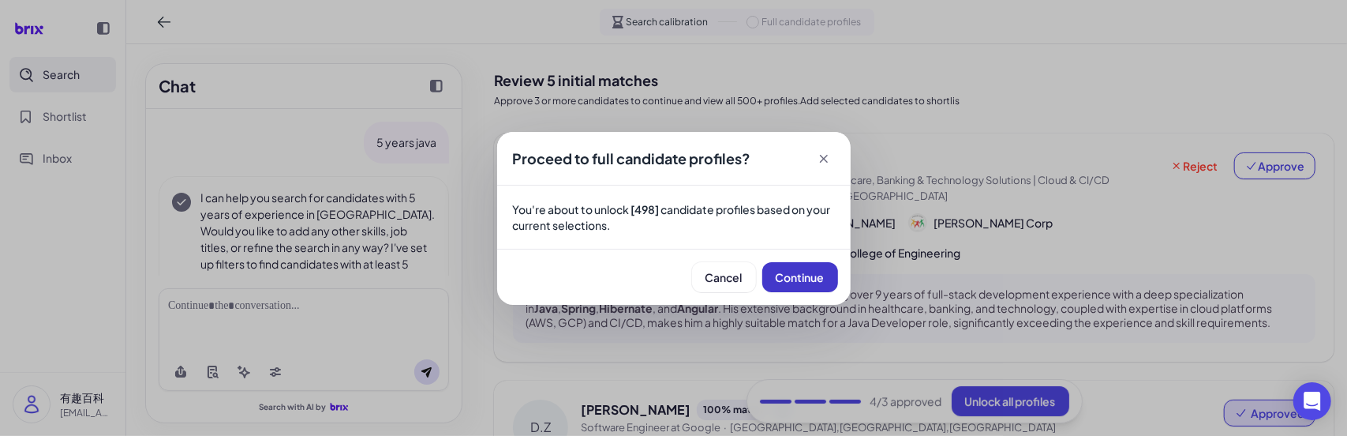
click at [810, 284] on button "Continue" at bounding box center [800, 277] width 76 height 30
